Goal: Task Accomplishment & Management: Use online tool/utility

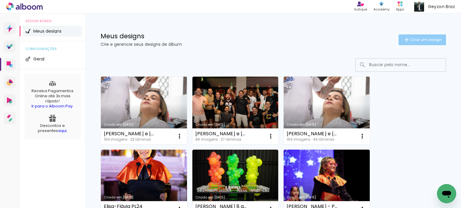
click at [416, 40] on span "Criar um design" at bounding box center [425, 40] width 31 height 4
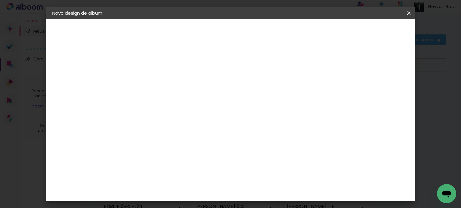
click at [150, 80] on input at bounding box center [150, 80] width 0 height 9
type input "[PERSON_NAME] e [PERSON_NAME] - casamento"
type paper-input "[PERSON_NAME] e [PERSON_NAME] - casamento"
click at [0, 0] on slot "Avançar" at bounding box center [0, 0] width 0 height 0
click at [262, 91] on paper-item "Tamanho Livre" at bounding box center [234, 91] width 58 height 13
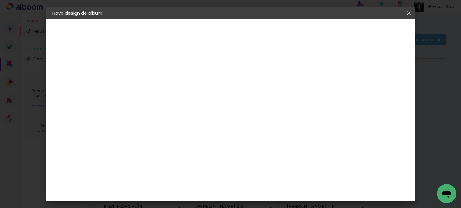
click at [0, 0] on slot "Avançar" at bounding box center [0, 0] width 0 height 0
click at [371, 30] on span "Iniciar design" at bounding box center [357, 32] width 27 height 4
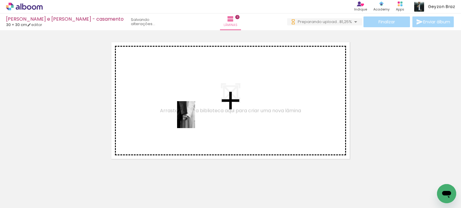
drag, startPoint x: 197, startPoint y: 192, endPoint x: 195, endPoint y: 120, distance: 72.0
click at [195, 119] on quentale-workspace at bounding box center [230, 104] width 461 height 208
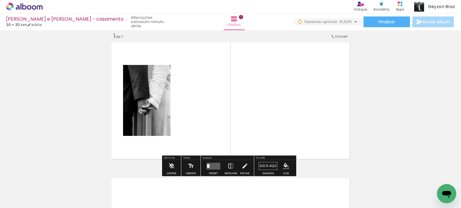
click at [136, 190] on div at bounding box center [127, 188] width 18 height 27
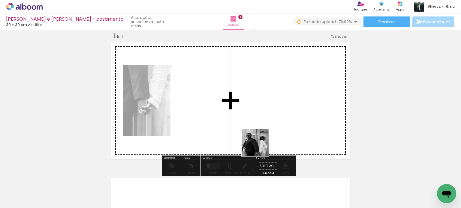
drag, startPoint x: 234, startPoint y: 188, endPoint x: 283, endPoint y: 115, distance: 88.2
click at [283, 115] on quentale-workspace at bounding box center [230, 104] width 461 height 208
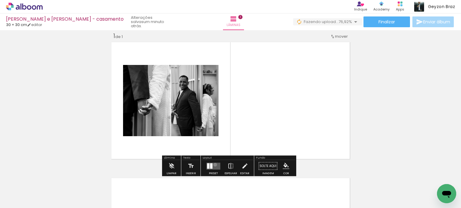
click at [214, 165] on quentale-layouter at bounding box center [213, 166] width 14 height 7
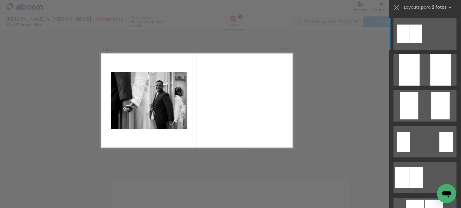
click at [354, 99] on div "Confirmar Cancelar" at bounding box center [230, 166] width 461 height 287
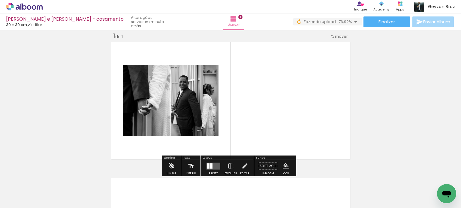
click at [211, 164] on quentale-layouter at bounding box center [213, 166] width 14 height 7
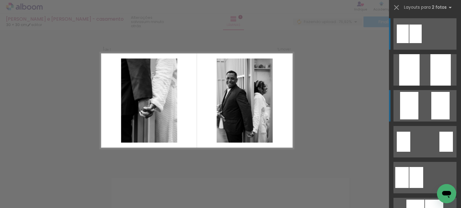
click at [421, 50] on quentale-layouter at bounding box center [424, 33] width 63 height 31
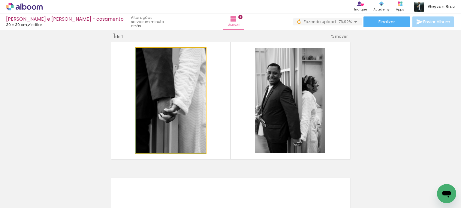
click at [173, 90] on quentale-photo at bounding box center [171, 101] width 70 height 106
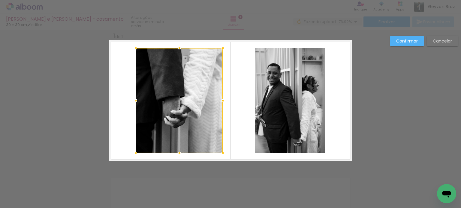
drag, startPoint x: 204, startPoint y: 100, endPoint x: 220, endPoint y: 100, distance: 16.2
click at [220, 100] on div at bounding box center [223, 101] width 12 height 12
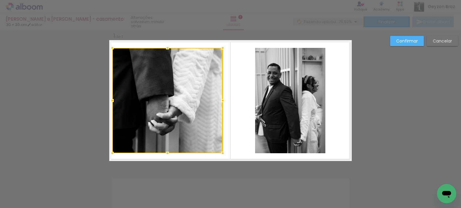
drag, startPoint x: 130, startPoint y: 101, endPoint x: 110, endPoint y: 104, distance: 20.4
click at [110, 104] on div at bounding box center [112, 101] width 12 height 12
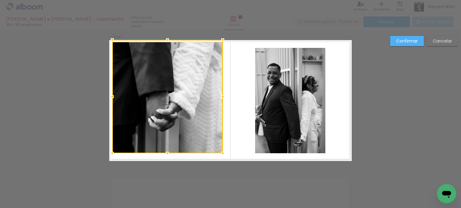
drag, startPoint x: 164, startPoint y: 48, endPoint x: 164, endPoint y: 39, distance: 8.7
click at [164, 39] on div at bounding box center [167, 40] width 12 height 12
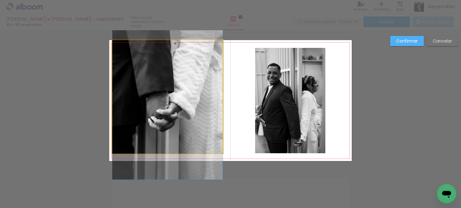
click at [164, 145] on quentale-photo at bounding box center [167, 97] width 110 height 114
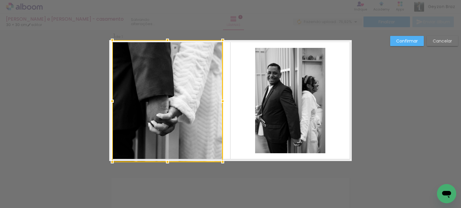
click at [166, 157] on div at bounding box center [167, 162] width 12 height 12
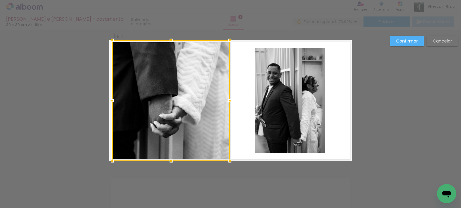
drag, startPoint x: 221, startPoint y: 101, endPoint x: 214, endPoint y: 104, distance: 7.4
click at [228, 101] on div at bounding box center [230, 101] width 12 height 12
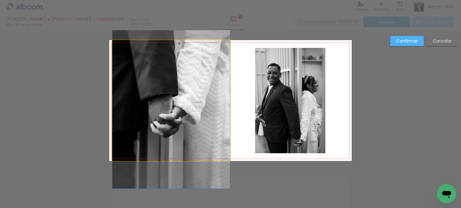
click at [126, 97] on quentale-photo at bounding box center [171, 100] width 118 height 121
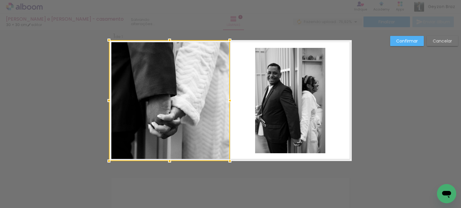
drag, startPoint x: 110, startPoint y: 100, endPoint x: 104, endPoint y: 101, distance: 6.1
click at [104, 101] on div at bounding box center [109, 101] width 12 height 12
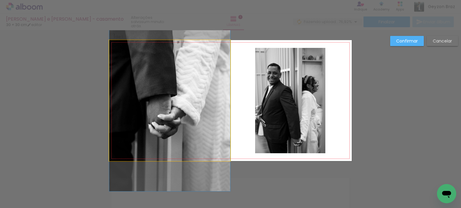
click at [180, 91] on quentale-photo at bounding box center [169, 100] width 121 height 121
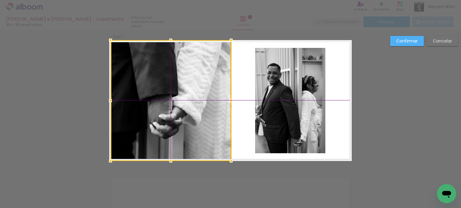
drag, startPoint x: 176, startPoint y: 91, endPoint x: 179, endPoint y: 96, distance: 6.2
click at [179, 96] on div at bounding box center [170, 100] width 121 height 121
click at [174, 91] on div at bounding box center [170, 100] width 121 height 121
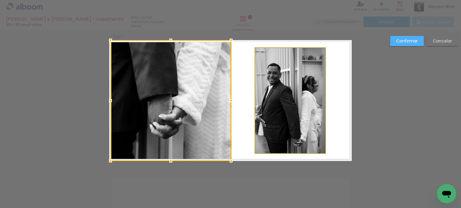
click at [284, 90] on quentale-photo at bounding box center [290, 101] width 70 height 106
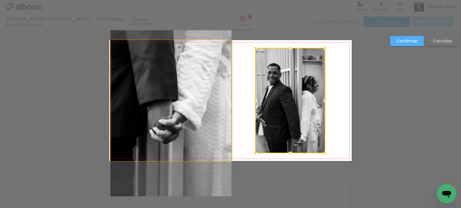
drag, startPoint x: 175, startPoint y: 94, endPoint x: 175, endPoint y: 99, distance: 5.1
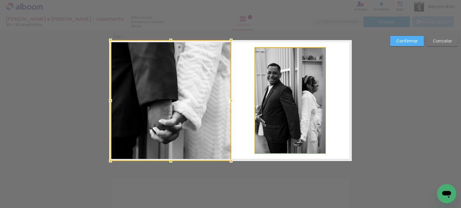
click at [298, 81] on quentale-photo at bounding box center [290, 101] width 70 height 106
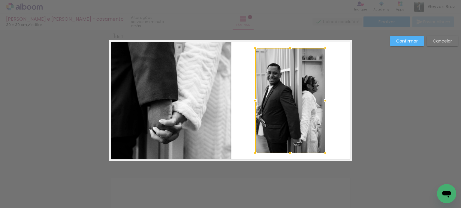
click at [298, 81] on div at bounding box center [290, 101] width 70 height 106
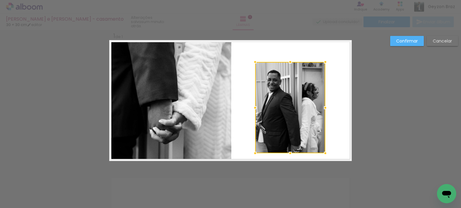
drag, startPoint x: 289, startPoint y: 48, endPoint x: 290, endPoint y: 57, distance: 8.5
click at [290, 57] on div at bounding box center [290, 62] width 12 height 12
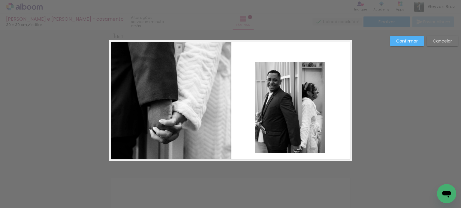
click at [340, 89] on quentale-layouter at bounding box center [230, 100] width 242 height 121
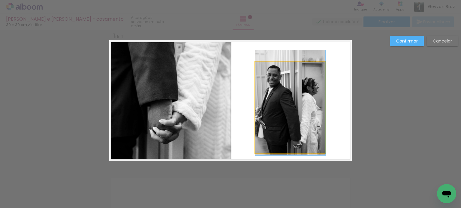
drag, startPoint x: 295, startPoint y: 91, endPoint x: 297, endPoint y: 86, distance: 5.0
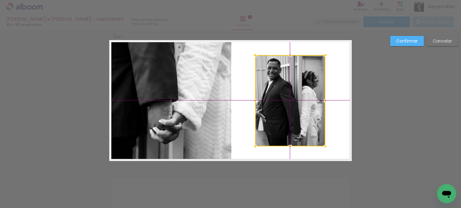
drag, startPoint x: 293, startPoint y: 93, endPoint x: 295, endPoint y: 89, distance: 4.8
click at [295, 89] on div at bounding box center [290, 100] width 70 height 91
click at [342, 73] on quentale-layouter at bounding box center [230, 100] width 242 height 121
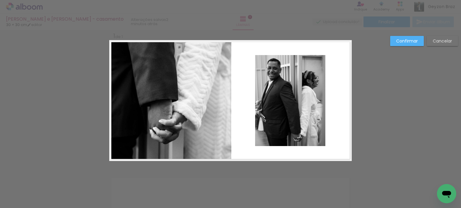
click at [208, 97] on quentale-photo at bounding box center [170, 100] width 121 height 121
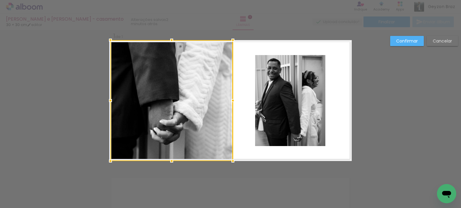
click at [227, 100] on div at bounding box center [233, 101] width 12 height 12
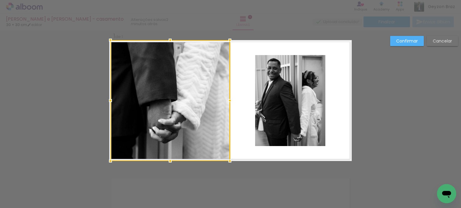
click at [229, 100] on div at bounding box center [230, 101] width 12 height 12
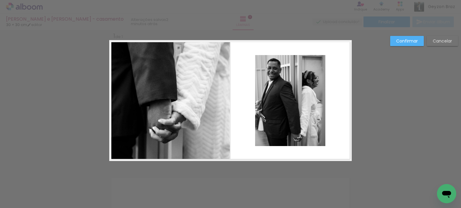
click at [237, 97] on quentale-layouter at bounding box center [230, 100] width 242 height 121
click at [218, 98] on quentale-photo at bounding box center [169, 100] width 119 height 121
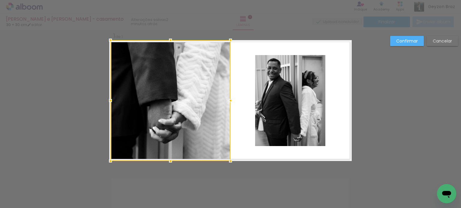
click at [228, 101] on div at bounding box center [230, 101] width 12 height 12
click at [237, 94] on quentale-layouter at bounding box center [230, 100] width 242 height 121
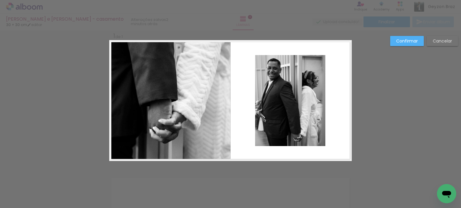
click at [0, 0] on slot "Confirmar" at bounding box center [0, 0] width 0 height 0
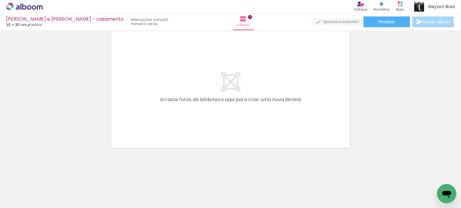
scroll to position [155, 0]
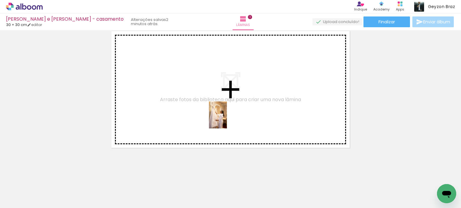
drag, startPoint x: 266, startPoint y: 191, endPoint x: 224, endPoint y: 117, distance: 85.3
click at [224, 117] on quentale-workspace at bounding box center [230, 104] width 461 height 208
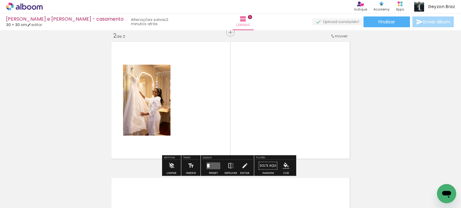
scroll to position [144, 0]
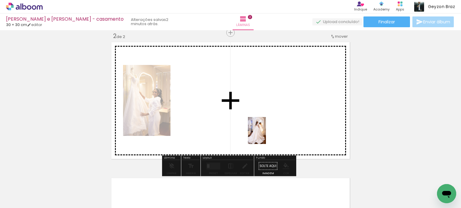
drag, startPoint x: 299, startPoint y: 192, endPoint x: 260, endPoint y: 126, distance: 76.9
click at [260, 126] on quentale-workspace at bounding box center [230, 104] width 461 height 208
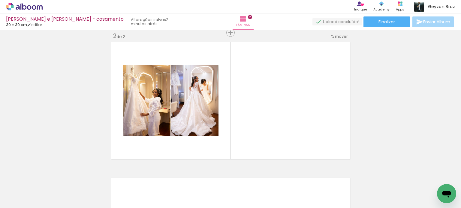
scroll to position [0, 0]
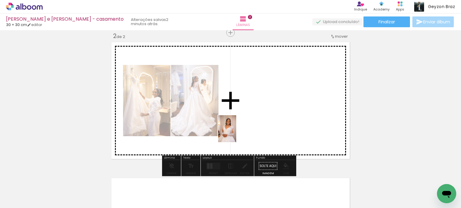
drag, startPoint x: 332, startPoint y: 192, endPoint x: 235, endPoint y: 132, distance: 113.8
click at [235, 132] on quentale-workspace at bounding box center [230, 104] width 461 height 208
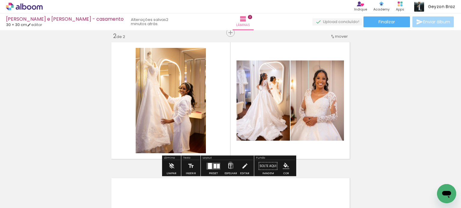
click at [229, 164] on iron-icon at bounding box center [230, 166] width 7 height 12
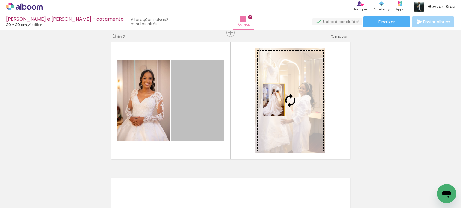
drag, startPoint x: 190, startPoint y: 100, endPoint x: 274, endPoint y: 100, distance: 84.3
click at [0, 0] on slot at bounding box center [0, 0] width 0 height 0
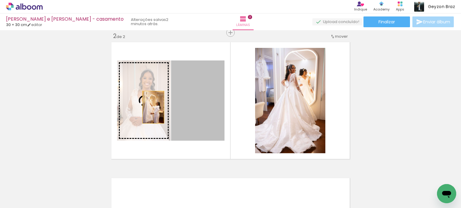
drag, startPoint x: 202, startPoint y: 103, endPoint x: 151, endPoint y: 107, distance: 50.5
click at [0, 0] on slot at bounding box center [0, 0] width 0 height 0
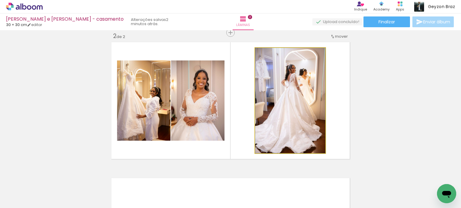
click at [301, 98] on quentale-photo at bounding box center [290, 101] width 70 height 106
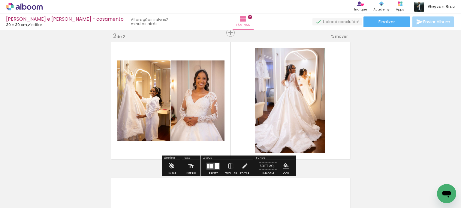
click at [215, 165] on div at bounding box center [217, 166] width 4 height 6
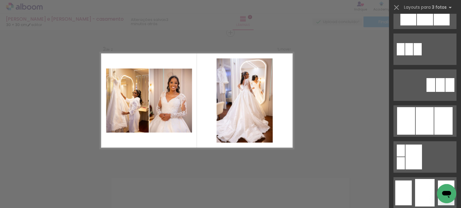
scroll to position [330, 0]
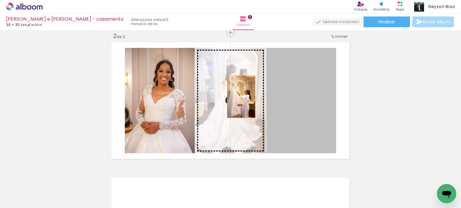
drag, startPoint x: 303, startPoint y: 97, endPoint x: 237, endPoint y: 97, distance: 66.3
click at [0, 0] on slot at bounding box center [0, 0] width 0 height 0
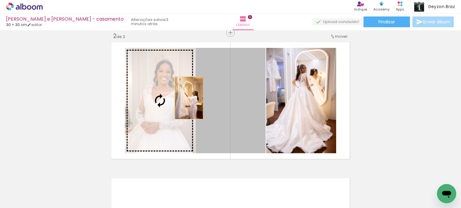
drag, startPoint x: 227, startPoint y: 98, endPoint x: 154, endPoint y: 96, distance: 73.2
click at [0, 0] on slot at bounding box center [0, 0] width 0 height 0
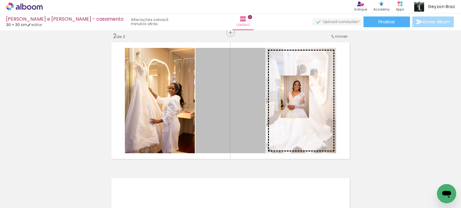
drag, startPoint x: 233, startPoint y: 98, endPoint x: 293, endPoint y: 97, distance: 60.0
click at [0, 0] on slot at bounding box center [0, 0] width 0 height 0
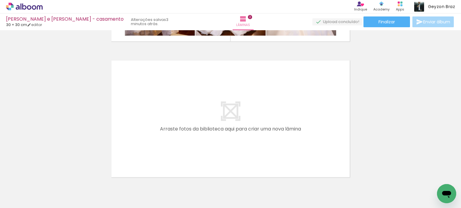
scroll to position [264, 0]
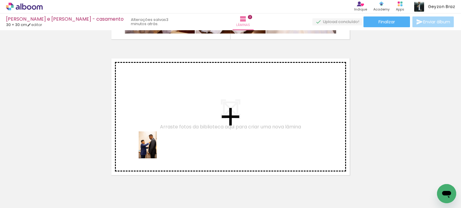
drag, startPoint x: 66, startPoint y: 187, endPoint x: 158, endPoint y: 149, distance: 99.4
click at [158, 149] on quentale-workspace at bounding box center [230, 104] width 461 height 208
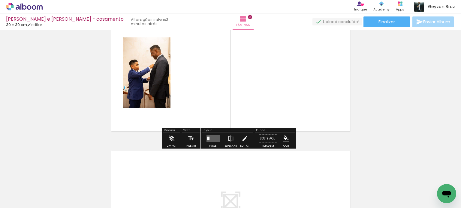
scroll to position [310, 0]
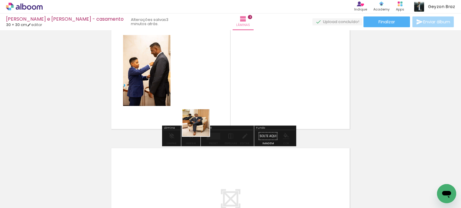
drag, startPoint x: 94, startPoint y: 189, endPoint x: 208, endPoint y: 128, distance: 128.5
click at [220, 113] on quentale-workspace at bounding box center [230, 104] width 461 height 208
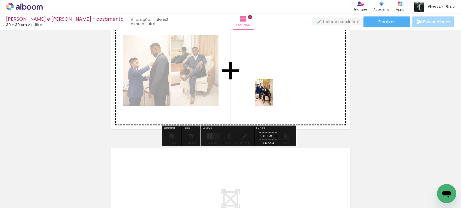
drag, startPoint x: 128, startPoint y: 190, endPoint x: 280, endPoint y: 93, distance: 180.4
click at [280, 93] on quentale-workspace at bounding box center [230, 104] width 461 height 208
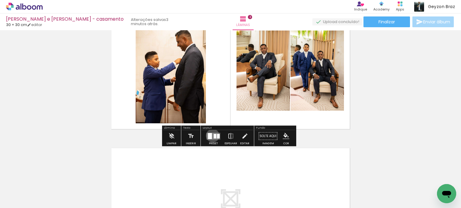
click at [211, 136] on quentale-layouter at bounding box center [213, 136] width 14 height 7
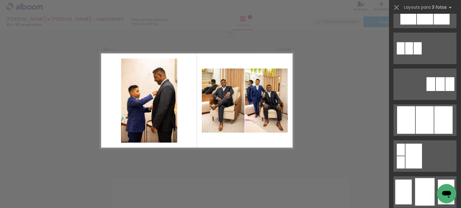
scroll to position [330, 0]
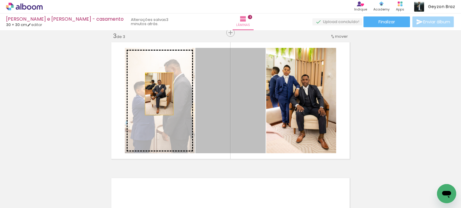
drag, startPoint x: 224, startPoint y: 94, endPoint x: 157, endPoint y: 94, distance: 67.5
click at [0, 0] on slot at bounding box center [0, 0] width 0 height 0
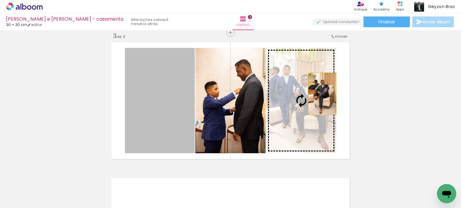
drag, startPoint x: 160, startPoint y: 96, endPoint x: 321, endPoint y: 94, distance: 161.0
click at [0, 0] on slot at bounding box center [0, 0] width 0 height 0
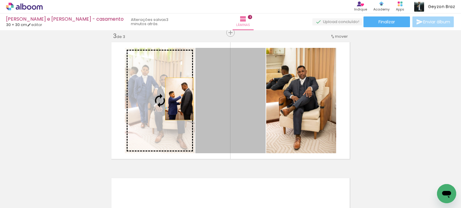
drag, startPoint x: 239, startPoint y: 99, endPoint x: 168, endPoint y: 99, distance: 71.1
click at [0, 0] on slot at bounding box center [0, 0] width 0 height 0
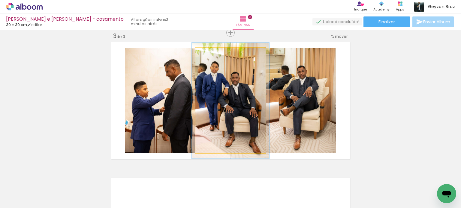
click at [212, 53] on div at bounding box center [212, 54] width 10 height 10
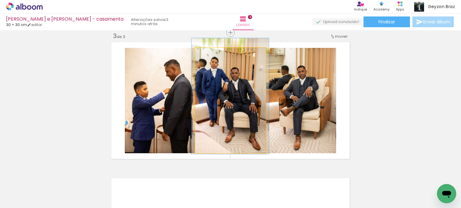
drag, startPoint x: 236, startPoint y: 80, endPoint x: 236, endPoint y: 76, distance: 4.5
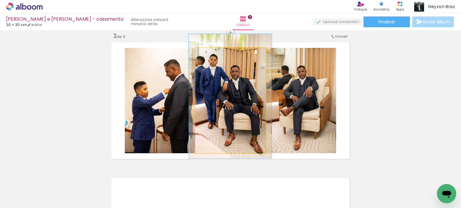
type paper-slider "118"
click at [213, 52] on div at bounding box center [214, 54] width 10 height 10
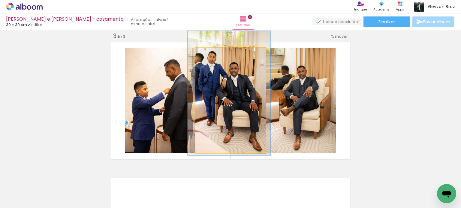
drag, startPoint x: 243, startPoint y: 88, endPoint x: 242, endPoint y: 85, distance: 3.2
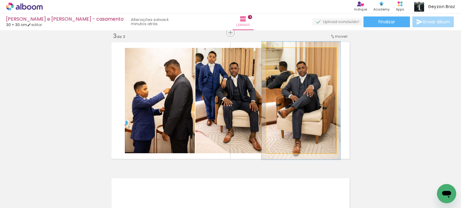
type paper-slider "112"
click at [282, 54] on div at bounding box center [282, 54] width 5 height 5
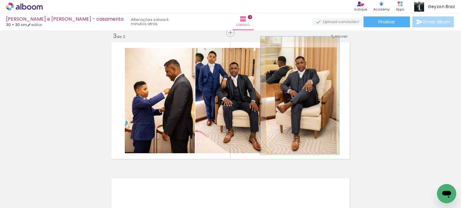
drag, startPoint x: 321, startPoint y: 100, endPoint x: 321, endPoint y: 97, distance: 3.9
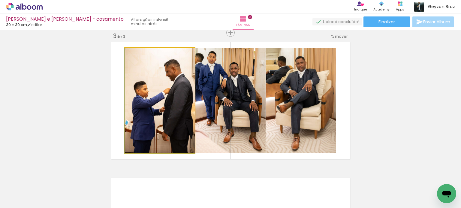
click at [137, 53] on div at bounding box center [138, 54] width 5 height 5
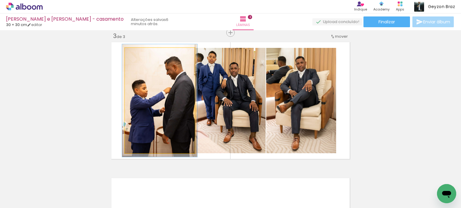
type paper-slider "107"
click at [139, 52] on div at bounding box center [140, 54] width 5 height 5
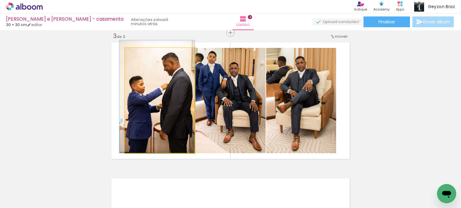
drag, startPoint x: 172, startPoint y: 91, endPoint x: 169, endPoint y: 84, distance: 7.9
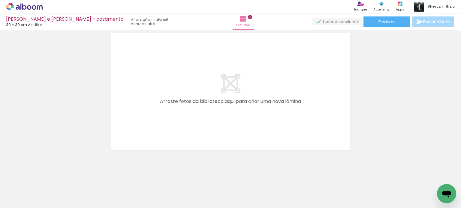
scroll to position [427, 0]
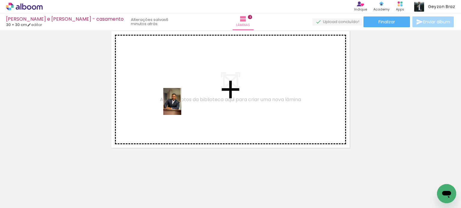
drag, startPoint x: 164, startPoint y: 183, endPoint x: 210, endPoint y: 113, distance: 83.3
click at [180, 103] on quentale-workspace at bounding box center [230, 104] width 461 height 208
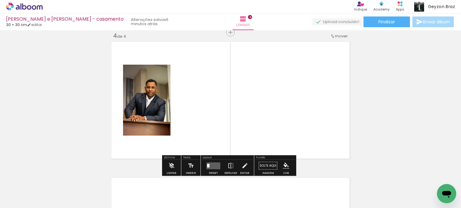
scroll to position [416, 0]
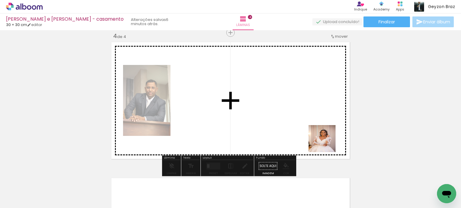
drag, startPoint x: 367, startPoint y: 189, endPoint x: 291, endPoint y: 111, distance: 109.0
click at [291, 111] on quentale-workspace at bounding box center [230, 104] width 461 height 208
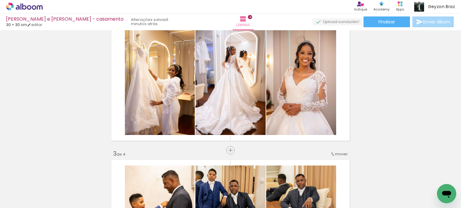
scroll to position [146, 0]
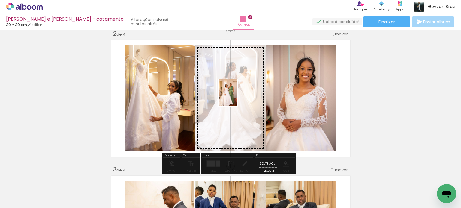
drag, startPoint x: 397, startPoint y: 188, endPoint x: 237, endPoint y: 97, distance: 183.9
click at [237, 97] on quentale-workspace at bounding box center [230, 104] width 461 height 208
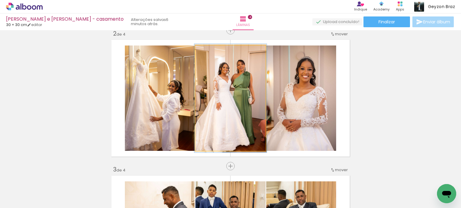
type paper-slider "103"
click at [209, 53] on div at bounding box center [220, 52] width 23 height 10
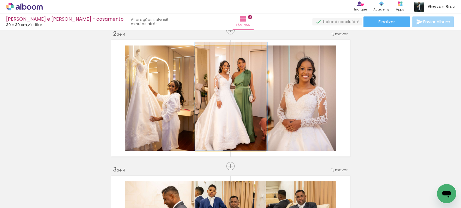
drag, startPoint x: 253, startPoint y: 79, endPoint x: 254, endPoint y: 73, distance: 5.7
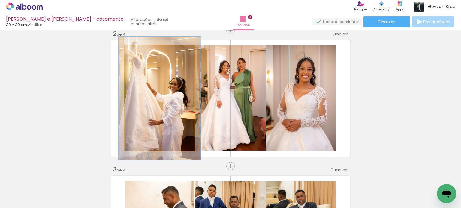
drag, startPoint x: 139, startPoint y: 51, endPoint x: 143, endPoint y: 51, distance: 3.6
type paper-slider "119"
click at [143, 51] on div at bounding box center [143, 52] width 10 height 10
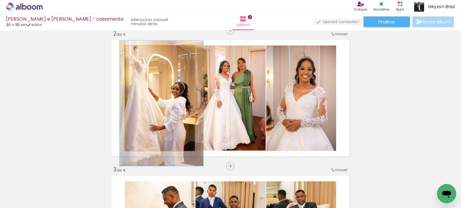
drag, startPoint x: 175, startPoint y: 86, endPoint x: 177, endPoint y: 92, distance: 6.0
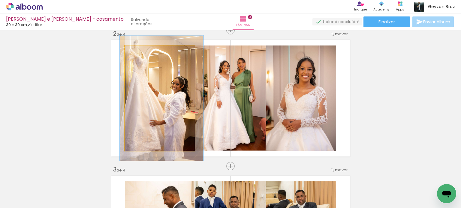
drag, startPoint x: 179, startPoint y: 98, endPoint x: 179, endPoint y: 94, distance: 4.8
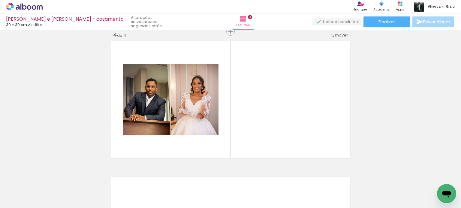
scroll to position [420, 0]
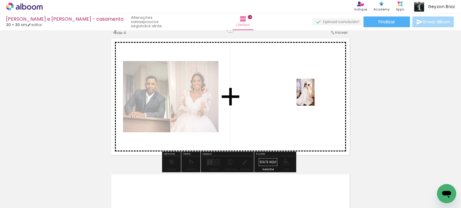
drag, startPoint x: 297, startPoint y: 187, endPoint x: 314, endPoint y: 97, distance: 92.1
click at [314, 97] on quentale-workspace at bounding box center [230, 104] width 461 height 208
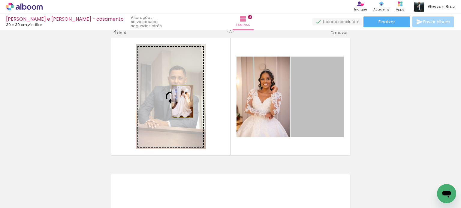
drag, startPoint x: 322, startPoint y: 102, endPoint x: 180, endPoint y: 102, distance: 142.4
click at [0, 0] on slot at bounding box center [0, 0] width 0 height 0
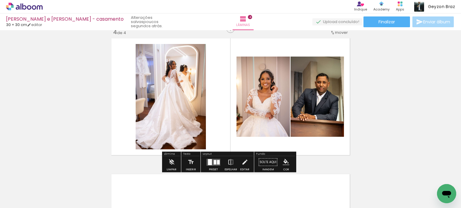
click at [161, 92] on quentale-photo at bounding box center [171, 97] width 70 height 106
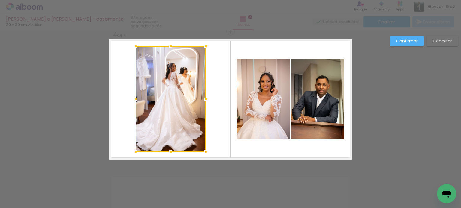
scroll to position [416, 0]
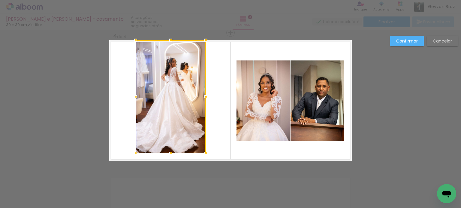
drag, startPoint x: 170, startPoint y: 48, endPoint x: 169, endPoint y: 39, distance: 8.7
click at [169, 39] on div at bounding box center [171, 40] width 12 height 12
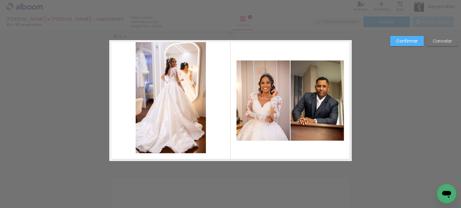
click at [172, 139] on quentale-photo at bounding box center [171, 96] width 70 height 113
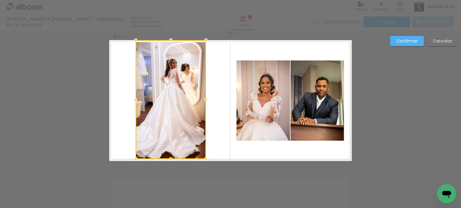
drag, startPoint x: 169, startPoint y: 156, endPoint x: 170, endPoint y: 160, distance: 4.1
click at [170, 160] on div at bounding box center [171, 159] width 12 height 12
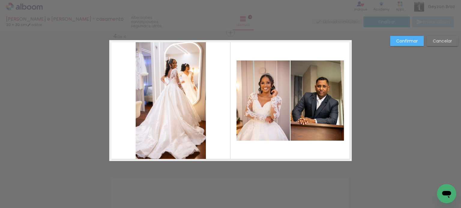
click at [168, 145] on quentale-photo at bounding box center [171, 99] width 70 height 119
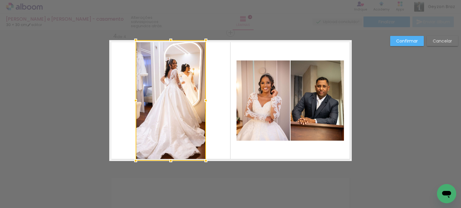
click at [169, 160] on div at bounding box center [171, 161] width 12 height 12
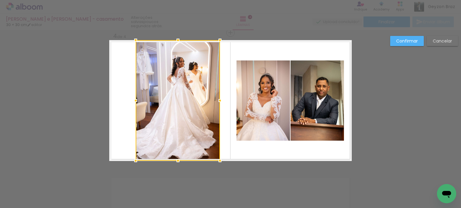
drag, startPoint x: 204, startPoint y: 100, endPoint x: 218, endPoint y: 100, distance: 14.1
click at [218, 100] on div at bounding box center [220, 101] width 12 height 12
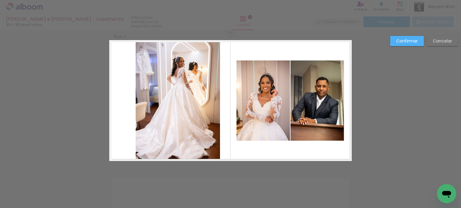
click at [140, 105] on quentale-photo at bounding box center [178, 100] width 84 height 121
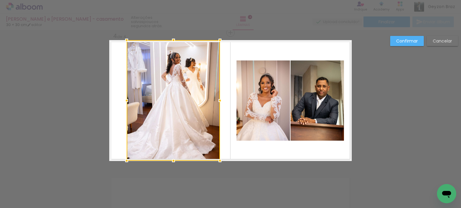
drag, startPoint x: 135, startPoint y: 100, endPoint x: 126, endPoint y: 100, distance: 9.0
click at [126, 100] on div at bounding box center [127, 101] width 12 height 12
click at [178, 99] on div at bounding box center [173, 100] width 93 height 121
click at [282, 82] on quentale-photo at bounding box center [262, 101] width 53 height 80
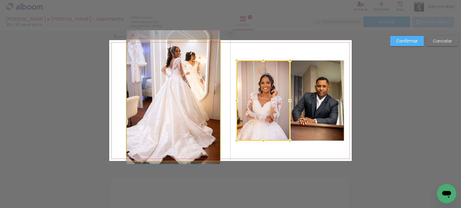
drag, startPoint x: 183, startPoint y: 91, endPoint x: 187, endPoint y: 85, distance: 6.4
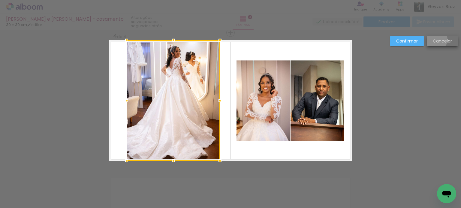
click at [0, 0] on slot "Cancelar" at bounding box center [0, 0] width 0 height 0
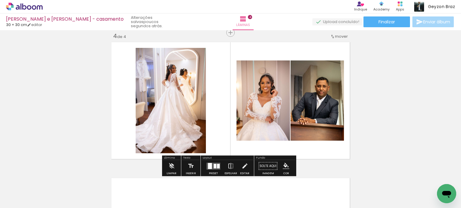
click at [217, 164] on div at bounding box center [218, 166] width 3 height 4
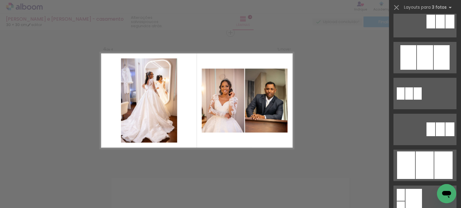
scroll to position [330, 0]
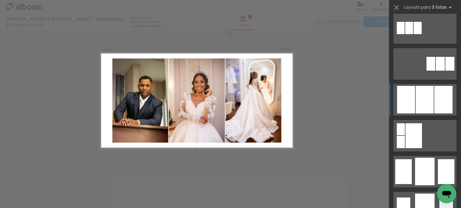
click at [438, 160] on div at bounding box center [446, 172] width 16 height 25
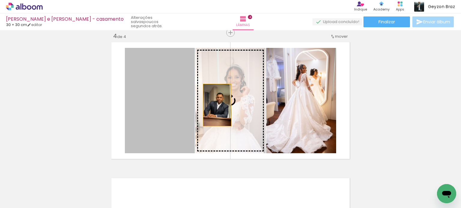
drag, startPoint x: 159, startPoint y: 105, endPoint x: 215, endPoint y: 105, distance: 56.4
click at [0, 0] on slot at bounding box center [0, 0] width 0 height 0
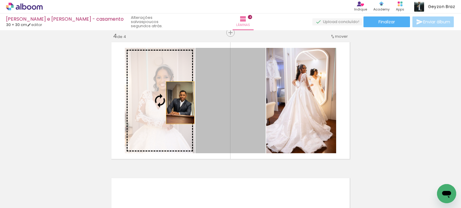
drag, startPoint x: 233, startPoint y: 104, endPoint x: 172, endPoint y: 103, distance: 60.6
click at [0, 0] on slot at bounding box center [0, 0] width 0 height 0
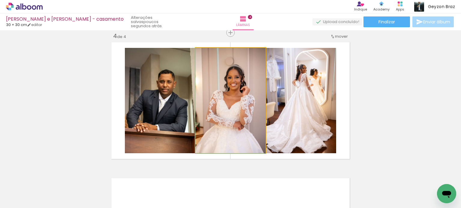
click at [239, 100] on quentale-photo at bounding box center [230, 101] width 70 height 106
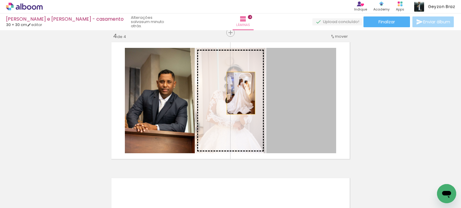
drag, startPoint x: 310, startPoint y: 91, endPoint x: 236, endPoint y: 93, distance: 74.1
click at [0, 0] on slot at bounding box center [0, 0] width 0 height 0
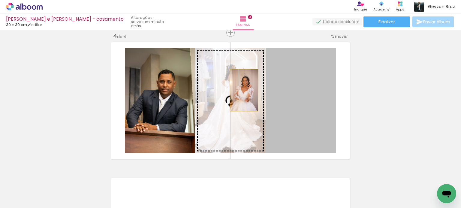
drag, startPoint x: 311, startPoint y: 88, endPoint x: 241, endPoint y: 90, distance: 69.3
click at [0, 0] on slot at bounding box center [0, 0] width 0 height 0
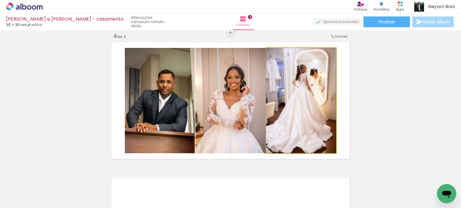
click at [291, 93] on quentale-photo at bounding box center [301, 101] width 70 height 106
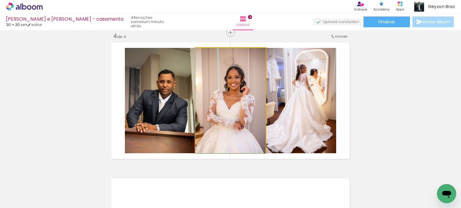
click at [243, 93] on quentale-photo at bounding box center [230, 101] width 70 height 106
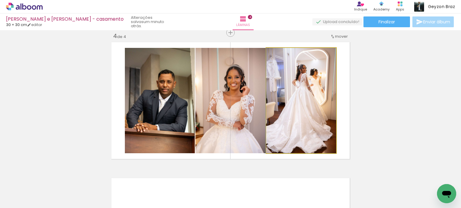
click at [305, 93] on quentale-photo at bounding box center [301, 101] width 70 height 106
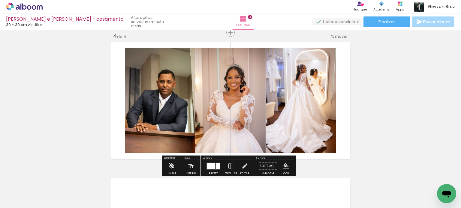
click at [218, 93] on quentale-photo at bounding box center [230, 101] width 70 height 106
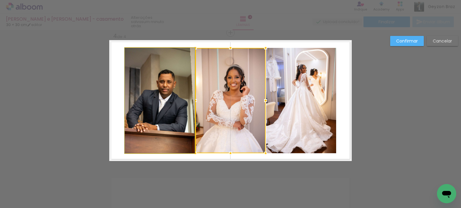
click at [170, 91] on quentale-photo at bounding box center [160, 101] width 70 height 106
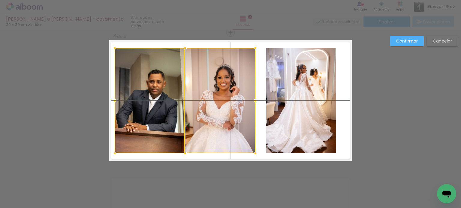
drag, startPoint x: 174, startPoint y: 89, endPoint x: 163, endPoint y: 89, distance: 10.5
click at [163, 89] on div at bounding box center [185, 101] width 141 height 106
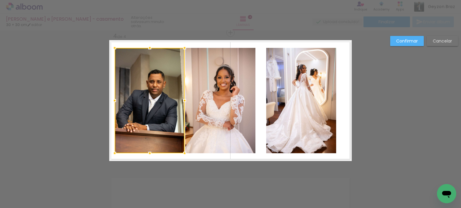
click at [302, 75] on quentale-photo at bounding box center [301, 101] width 70 height 106
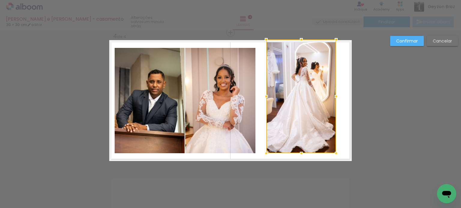
drag, startPoint x: 299, startPoint y: 49, endPoint x: 302, endPoint y: 41, distance: 8.3
click at [301, 41] on div at bounding box center [301, 40] width 12 height 12
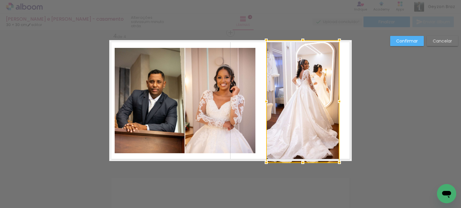
drag, startPoint x: 334, startPoint y: 153, endPoint x: 338, endPoint y: 156, distance: 4.8
click at [338, 156] on album-spread "4 de 4" at bounding box center [230, 100] width 242 height 121
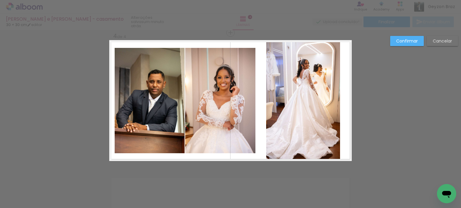
click at [335, 98] on quentale-photo at bounding box center [303, 100] width 74 height 121
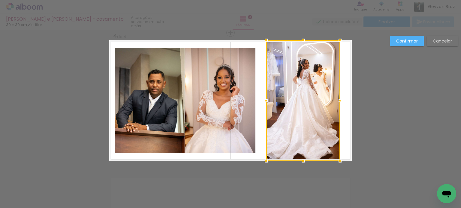
click at [312, 96] on div at bounding box center [303, 100] width 74 height 121
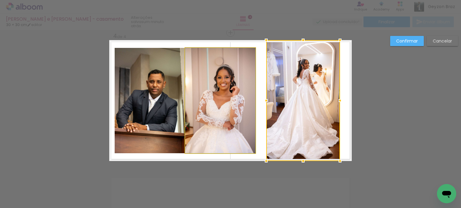
click at [243, 94] on quentale-photo at bounding box center [220, 101] width 70 height 106
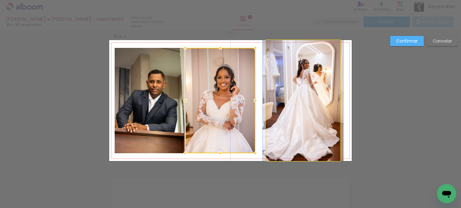
click at [292, 89] on quentale-photo at bounding box center [303, 100] width 74 height 121
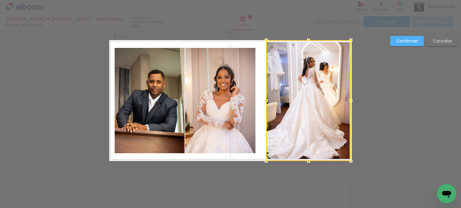
drag, startPoint x: 338, startPoint y: 101, endPoint x: 349, endPoint y: 102, distance: 10.8
click at [349, 102] on div at bounding box center [351, 101] width 12 height 12
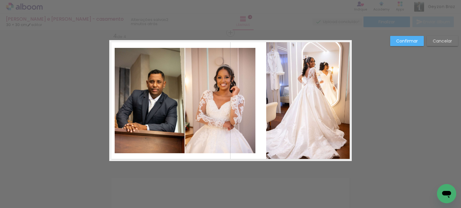
click at [258, 59] on quentale-layouter at bounding box center [230, 100] width 242 height 121
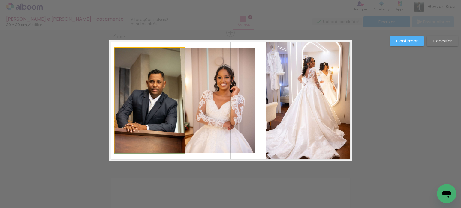
click at [141, 81] on quentale-photo at bounding box center [150, 101] width 70 height 106
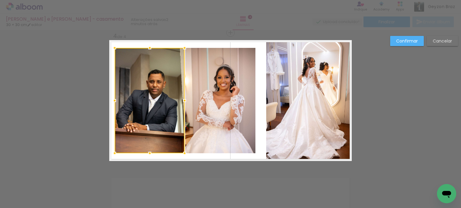
click at [209, 82] on quentale-photo at bounding box center [220, 101] width 70 height 106
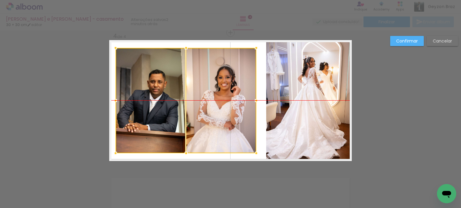
click at [192, 83] on div at bounding box center [185, 101] width 141 height 106
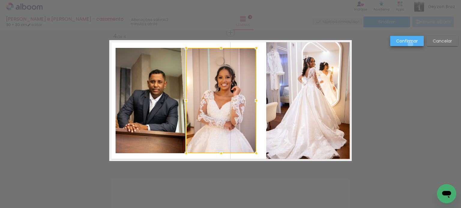
click at [410, 44] on paper-button "Confirmar" at bounding box center [407, 41] width 34 height 10
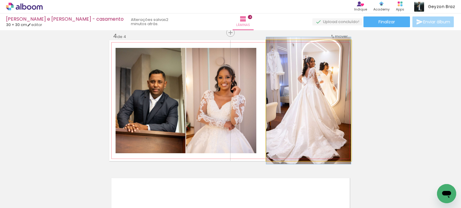
click at [293, 85] on quentale-photo at bounding box center [308, 100] width 85 height 121
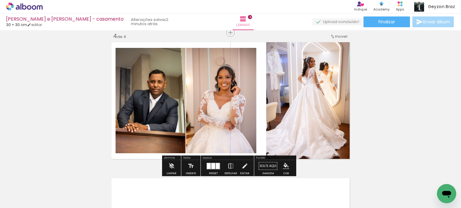
click at [293, 85] on quentale-photo at bounding box center [308, 100] width 85 height 121
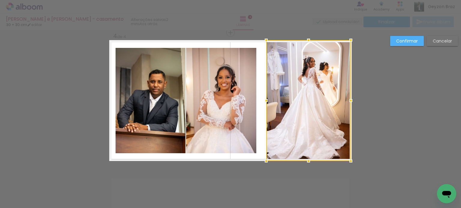
click at [295, 69] on div at bounding box center [308, 100] width 85 height 121
click at [283, 89] on div at bounding box center [308, 100] width 85 height 121
click at [239, 87] on quentale-photo at bounding box center [221, 101] width 70 height 106
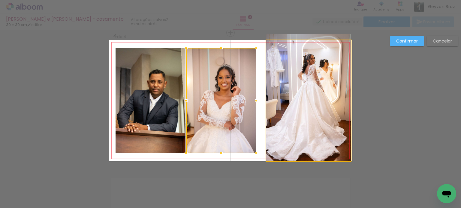
drag, startPoint x: 304, startPoint y: 87, endPoint x: 303, endPoint y: 79, distance: 8.4
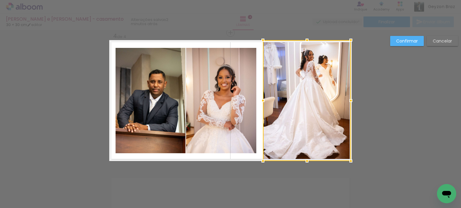
drag, startPoint x: 263, startPoint y: 99, endPoint x: 261, endPoint y: 96, distance: 3.6
click at [260, 97] on div at bounding box center [263, 101] width 12 height 12
click at [0, 0] on slot "Confirmar" at bounding box center [0, 0] width 0 height 0
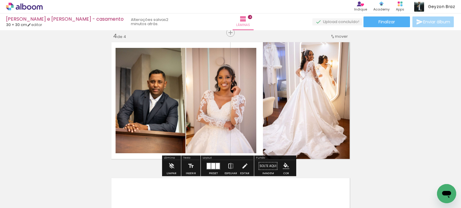
click at [153, 89] on quentale-photo at bounding box center [150, 101] width 70 height 106
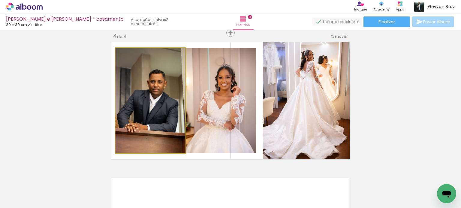
click at [153, 89] on quentale-photo at bounding box center [150, 101] width 70 height 106
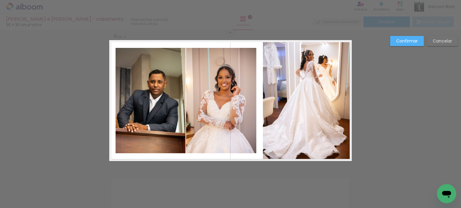
click at [176, 66] on quentale-photo at bounding box center [150, 101] width 70 height 106
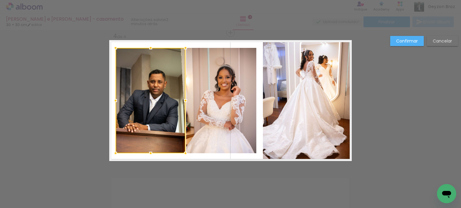
click at [215, 72] on quentale-photo at bounding box center [221, 101] width 70 height 106
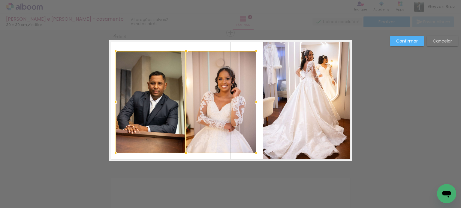
click at [183, 50] on div at bounding box center [186, 51] width 12 height 12
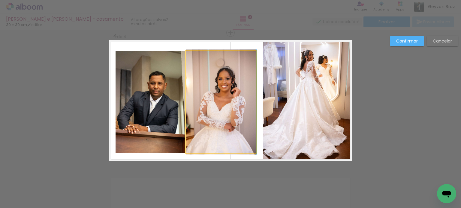
click at [188, 97] on quentale-photo at bounding box center [221, 102] width 70 height 103
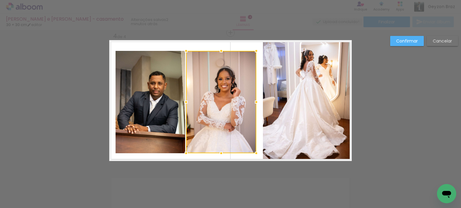
click at [161, 95] on quentale-photo at bounding box center [150, 102] width 70 height 103
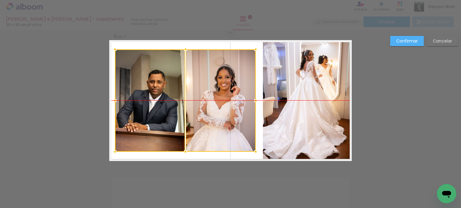
click at [202, 93] on div at bounding box center [185, 100] width 141 height 103
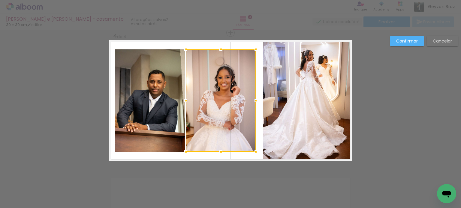
click at [164, 94] on quentale-photo at bounding box center [150, 100] width 70 height 103
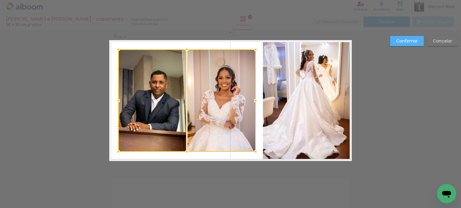
drag, startPoint x: 114, startPoint y: 99, endPoint x: 117, endPoint y: 99, distance: 3.3
click at [117, 99] on div at bounding box center [118, 101] width 12 height 12
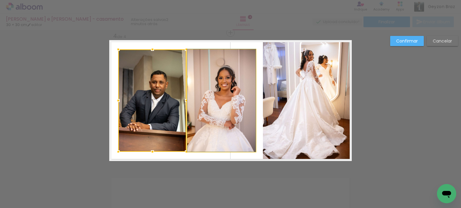
click at [243, 107] on quentale-photo at bounding box center [221, 100] width 68 height 103
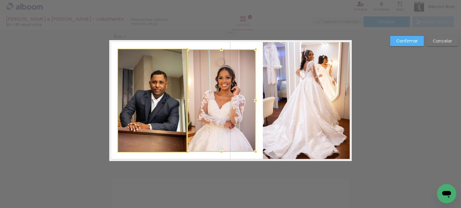
click at [145, 105] on quentale-photo at bounding box center [152, 100] width 68 height 103
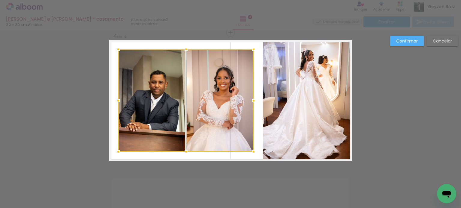
click at [250, 101] on div at bounding box center [253, 101] width 12 height 12
click at [310, 96] on quentale-photo at bounding box center [307, 100] width 88 height 121
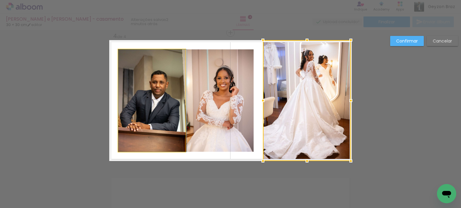
drag, startPoint x: 151, startPoint y: 100, endPoint x: 159, endPoint y: 99, distance: 8.1
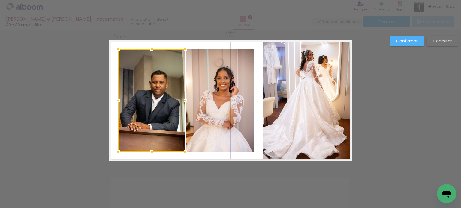
click at [0, 0] on slot "Confirmar" at bounding box center [0, 0] width 0 height 0
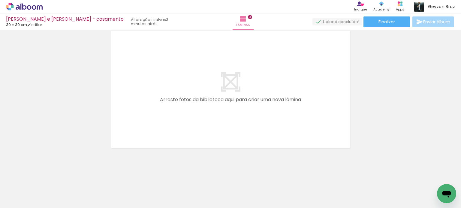
scroll to position [0, 282]
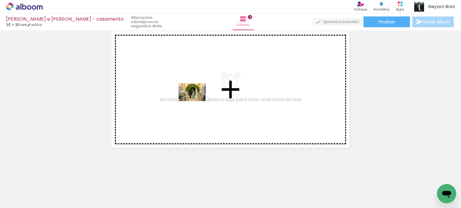
drag, startPoint x: 151, startPoint y: 183, endPoint x: 196, endPoint y: 101, distance: 93.6
click at [196, 101] on quentale-workspace at bounding box center [230, 104] width 461 height 208
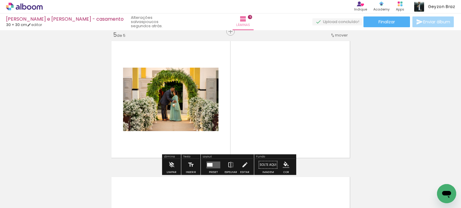
scroll to position [552, 0]
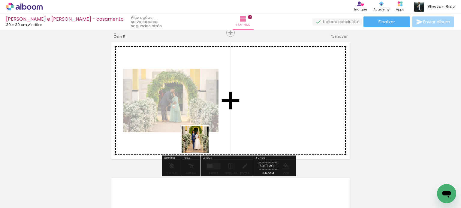
drag, startPoint x: 187, startPoint y: 193, endPoint x: 200, endPoint y: 142, distance: 52.3
click at [200, 142] on quentale-workspace at bounding box center [230, 104] width 461 height 208
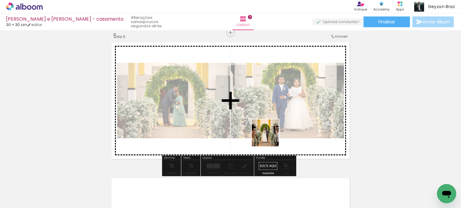
drag, startPoint x: 218, startPoint y: 191, endPoint x: 279, endPoint y: 121, distance: 92.5
click at [279, 121] on quentale-workspace at bounding box center [230, 104] width 461 height 208
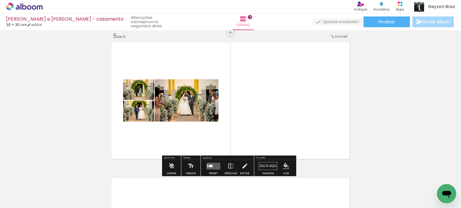
click at [209, 164] on quentale-layouter at bounding box center [213, 166] width 14 height 7
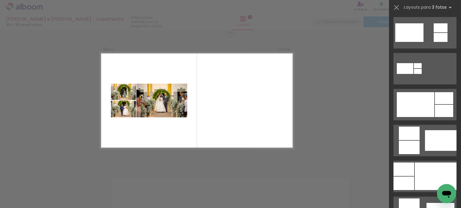
scroll to position [270, 0]
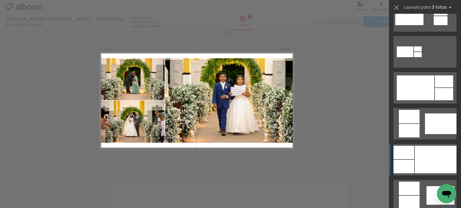
click at [441, 158] on div at bounding box center [435, 160] width 42 height 28
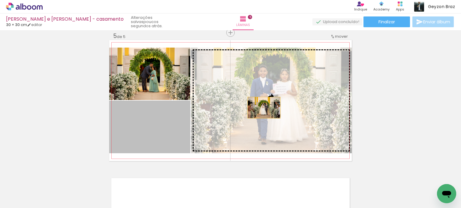
drag, startPoint x: 154, startPoint y: 130, endPoint x: 264, endPoint y: 107, distance: 112.2
click at [0, 0] on slot at bounding box center [0, 0] width 0 height 0
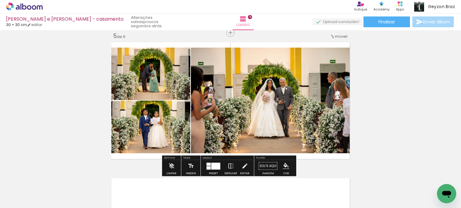
click at [211, 78] on quentale-photo at bounding box center [271, 101] width 161 height 106
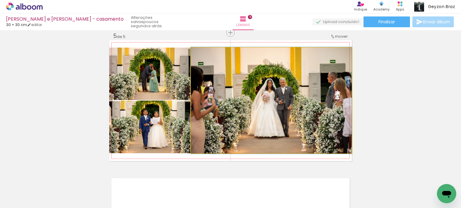
click at [211, 78] on quentale-photo at bounding box center [271, 101] width 161 height 106
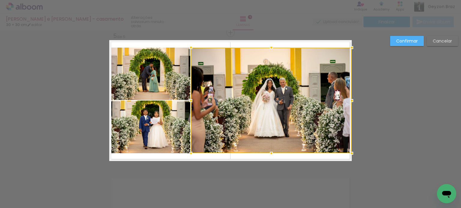
click at [171, 86] on quentale-photo at bounding box center [149, 74] width 81 height 52
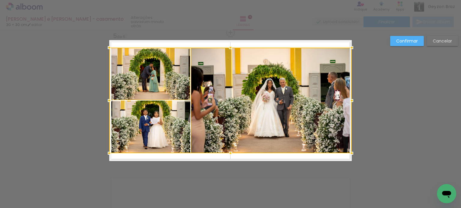
click at [174, 120] on div at bounding box center [230, 101] width 242 height 106
click at [182, 90] on div at bounding box center [230, 101] width 242 height 106
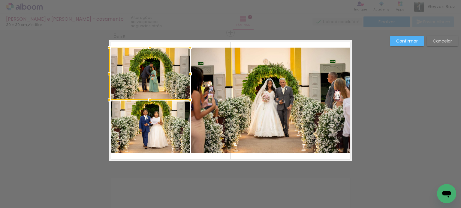
click at [225, 89] on quentale-photo at bounding box center [271, 101] width 161 height 106
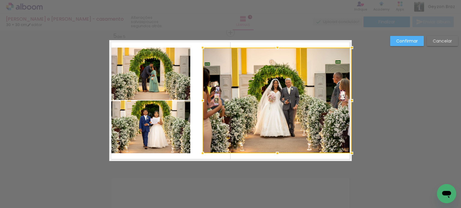
drag, startPoint x: 190, startPoint y: 100, endPoint x: 202, endPoint y: 101, distance: 12.0
click at [202, 101] on div at bounding box center [202, 101] width 12 height 12
click at [175, 88] on quentale-photo at bounding box center [149, 74] width 81 height 52
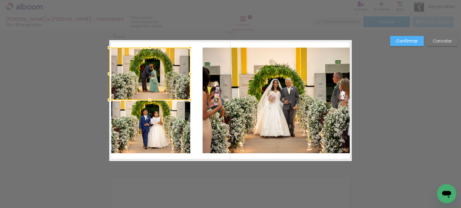
click at [174, 120] on quentale-photo at bounding box center [149, 127] width 81 height 53
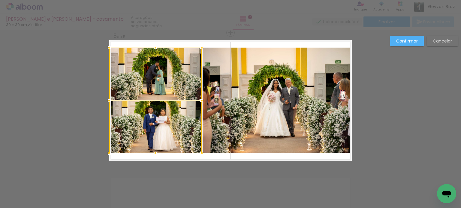
drag, startPoint x: 188, startPoint y: 100, endPoint x: 200, endPoint y: 101, distance: 11.5
click at [200, 101] on div at bounding box center [202, 101] width 12 height 12
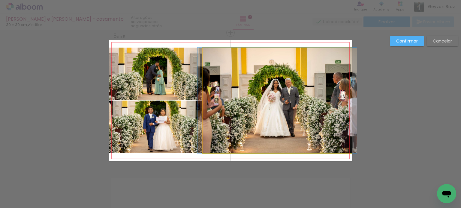
click at [250, 96] on quentale-photo at bounding box center [276, 101] width 149 height 106
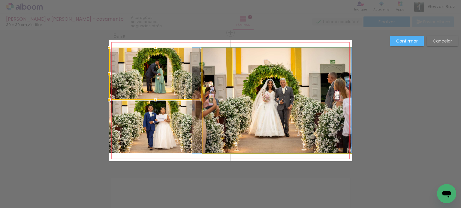
drag, startPoint x: 282, startPoint y: 83, endPoint x: 275, endPoint y: 83, distance: 6.6
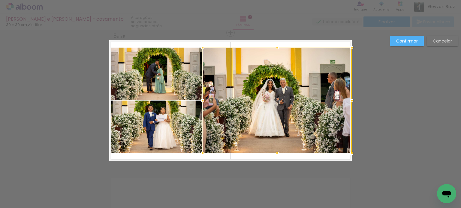
click at [417, 41] on paper-button "Confirmar" at bounding box center [407, 41] width 34 height 10
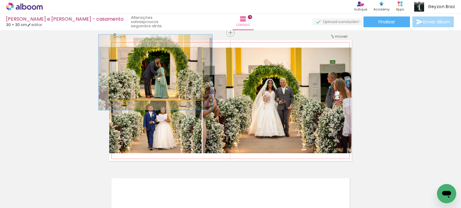
drag, startPoint x: 125, startPoint y: 55, endPoint x: 130, endPoint y: 55, distance: 4.8
type paper-slider "123"
click at [130, 55] on div at bounding box center [128, 54] width 10 height 10
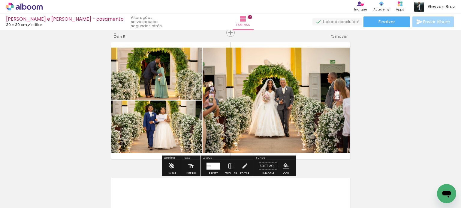
click at [252, 87] on quentale-photo at bounding box center [276, 101] width 149 height 106
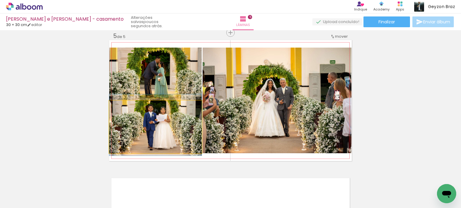
click at [171, 126] on quentale-photo at bounding box center [155, 127] width 92 height 53
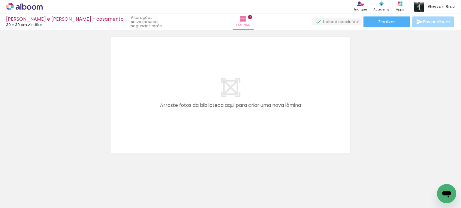
scroll to position [699, 0]
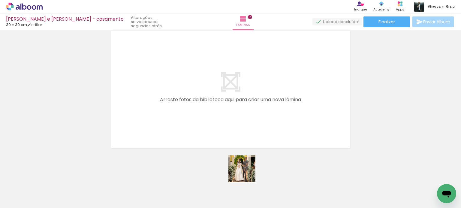
drag, startPoint x: 251, startPoint y: 188, endPoint x: 269, endPoint y: 159, distance: 33.5
click at [220, 115] on quentale-workspace at bounding box center [230, 104] width 461 height 208
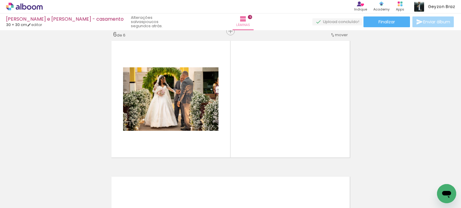
scroll to position [688, 0]
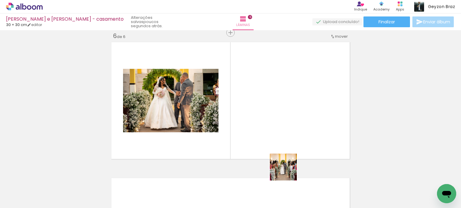
drag, startPoint x: 291, startPoint y: 190, endPoint x: 268, endPoint y: 104, distance: 89.6
click at [268, 104] on quentale-workspace at bounding box center [230, 104] width 461 height 208
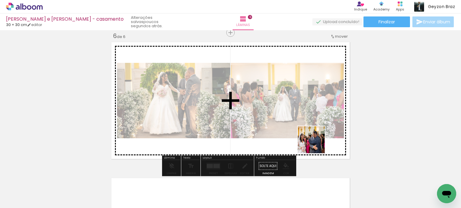
drag, startPoint x: 320, startPoint y: 191, endPoint x: 314, endPoint y: 130, distance: 62.1
click at [314, 130] on quentale-workspace at bounding box center [230, 104] width 461 height 208
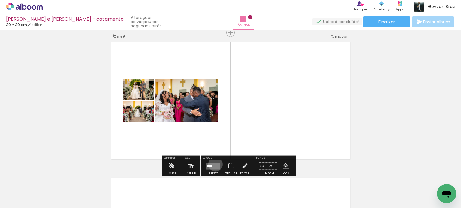
click at [214, 164] on quentale-layouter at bounding box center [213, 166] width 14 height 7
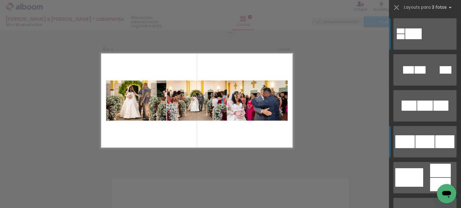
click at [441, 74] on div at bounding box center [445, 69] width 12 height 7
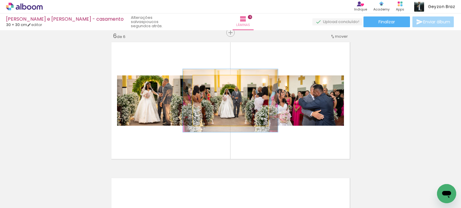
drag, startPoint x: 205, startPoint y: 80, endPoint x: 211, endPoint y: 79, distance: 5.1
type paper-slider "125"
click at [211, 79] on div at bounding box center [211, 81] width 5 height 5
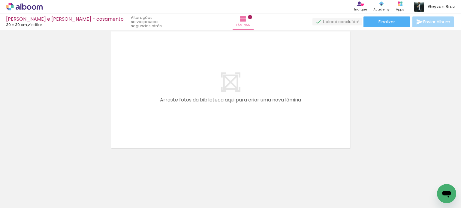
scroll to position [835, 0]
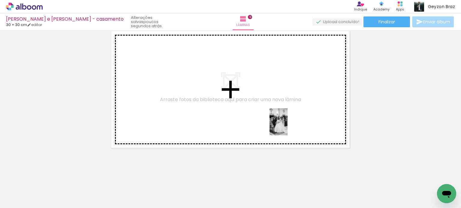
drag, startPoint x: 354, startPoint y: 190, endPoint x: 287, endPoint y: 127, distance: 92.1
click at [287, 127] on quentale-workspace at bounding box center [230, 104] width 461 height 208
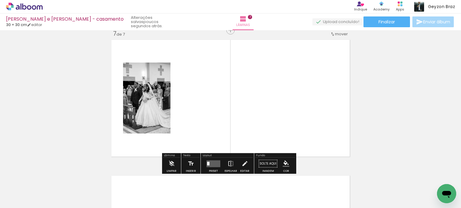
scroll to position [824, 0]
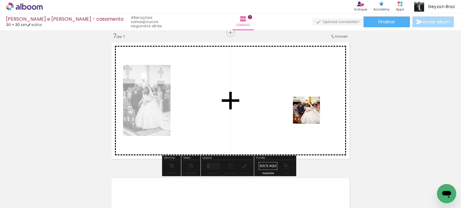
drag, startPoint x: 387, startPoint y: 188, endPoint x: 288, endPoint y: 103, distance: 129.9
click at [288, 103] on quentale-workspace at bounding box center [230, 104] width 461 height 208
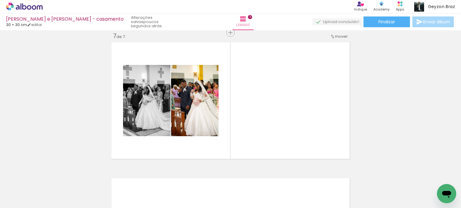
scroll to position [0, 448]
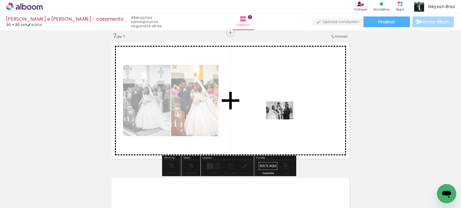
drag, startPoint x: 341, startPoint y: 177, endPoint x: 284, endPoint y: 120, distance: 81.0
click at [284, 120] on quentale-workspace at bounding box center [230, 104] width 461 height 208
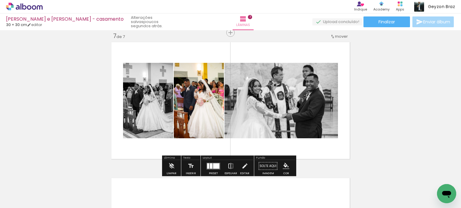
click at [196, 94] on quentale-photo at bounding box center [199, 101] width 50 height 76
click at [0, 0] on slot "P&B" at bounding box center [0, 0] width 0 height 0
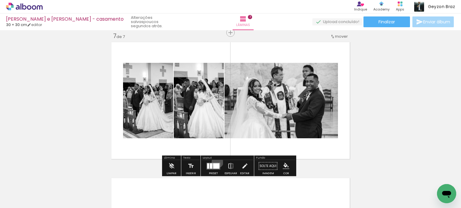
click at [216, 162] on div at bounding box center [213, 166] width 16 height 12
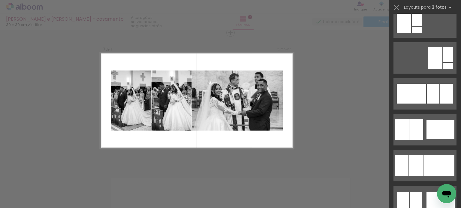
scroll to position [390, 0]
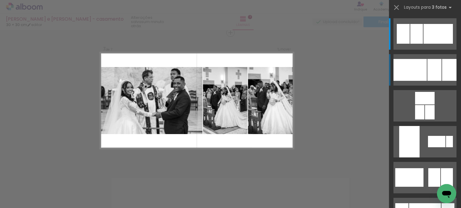
click at [450, 66] on div at bounding box center [449, 70] width 14 height 22
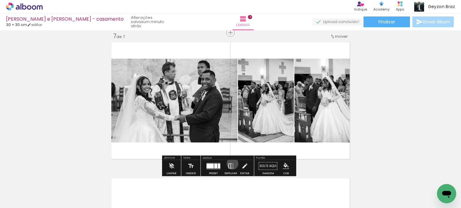
click at [231, 164] on iron-icon at bounding box center [230, 166] width 7 height 12
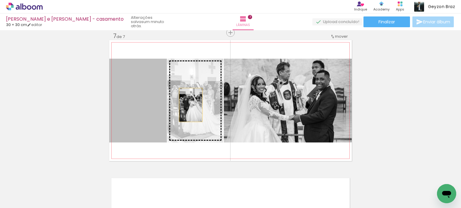
drag, startPoint x: 140, startPoint y: 105, endPoint x: 195, endPoint y: 104, distance: 54.9
click at [0, 0] on slot at bounding box center [0, 0] width 0 height 0
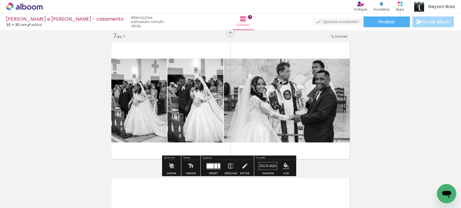
click at [288, 96] on quentale-photo at bounding box center [288, 101] width 128 height 84
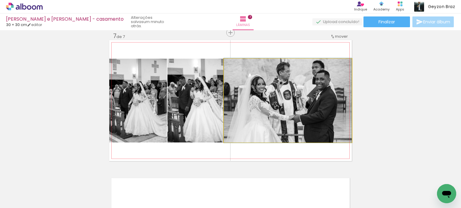
click at [288, 96] on quentale-photo at bounding box center [288, 101] width 128 height 84
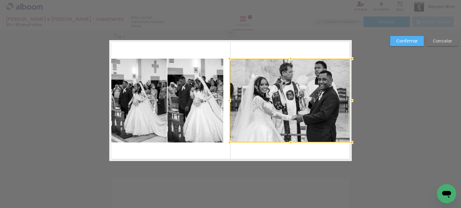
drag, startPoint x: 222, startPoint y: 100, endPoint x: 228, endPoint y: 100, distance: 5.7
click at [228, 100] on div at bounding box center [229, 101] width 12 height 12
click at [185, 90] on quentale-photo at bounding box center [195, 101] width 56 height 84
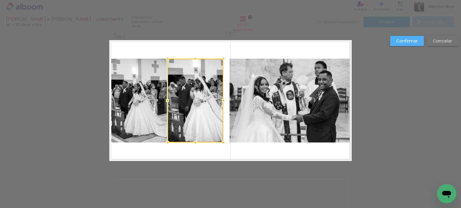
click at [133, 86] on quentale-photo at bounding box center [138, 101] width 58 height 84
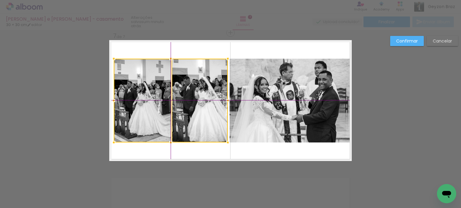
drag, startPoint x: 179, startPoint y: 87, endPoint x: 184, endPoint y: 87, distance: 4.8
click at [184, 87] on div at bounding box center [171, 101] width 114 height 84
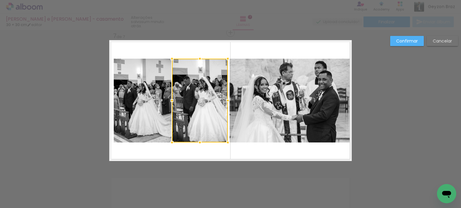
click at [276, 94] on quentale-photo at bounding box center [290, 101] width 122 height 84
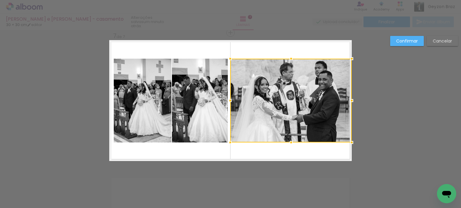
click at [229, 100] on div at bounding box center [230, 101] width 12 height 12
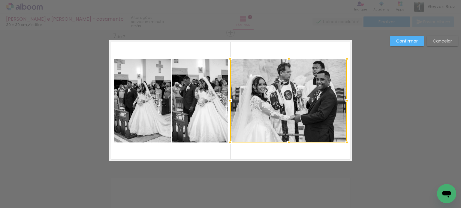
drag, startPoint x: 351, startPoint y: 100, endPoint x: 347, endPoint y: 101, distance: 4.5
click at [347, 101] on div at bounding box center [347, 101] width 12 height 12
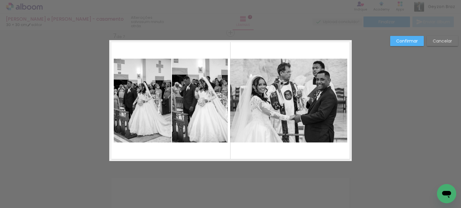
click at [334, 97] on quentale-photo at bounding box center [288, 101] width 117 height 84
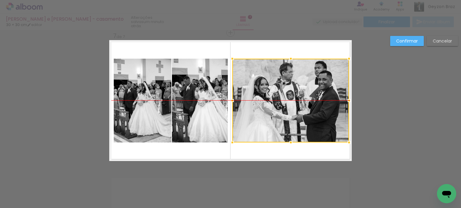
click at [281, 93] on div at bounding box center [290, 101] width 117 height 84
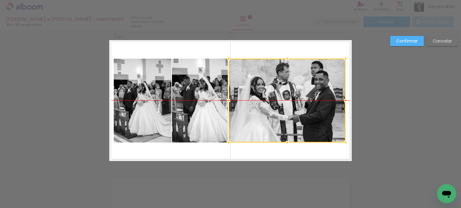
drag, startPoint x: 285, startPoint y: 91, endPoint x: 282, endPoint y: 91, distance: 3.6
click at [282, 91] on div at bounding box center [286, 101] width 117 height 84
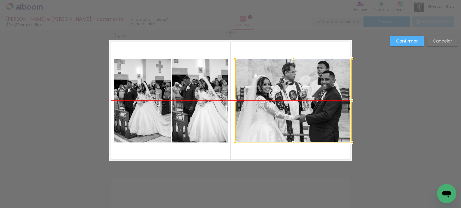
drag, startPoint x: 277, startPoint y: 91, endPoint x: 297, endPoint y: 93, distance: 20.5
click at [297, 93] on div at bounding box center [293, 101] width 117 height 84
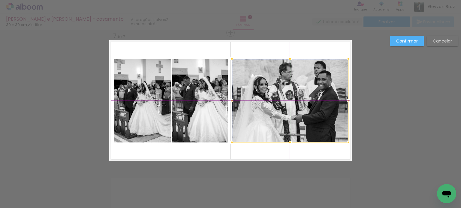
click at [307, 91] on div at bounding box center [289, 101] width 117 height 84
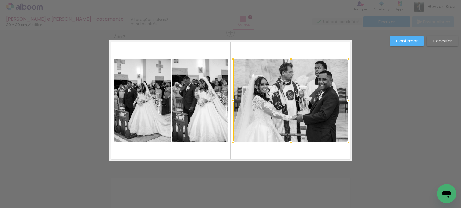
click at [232, 100] on div at bounding box center [233, 101] width 12 height 12
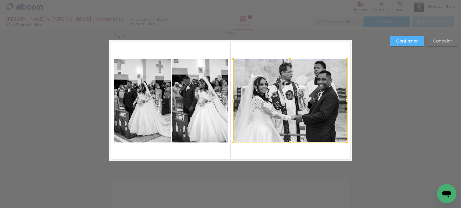
click at [345, 102] on div at bounding box center [347, 101] width 12 height 12
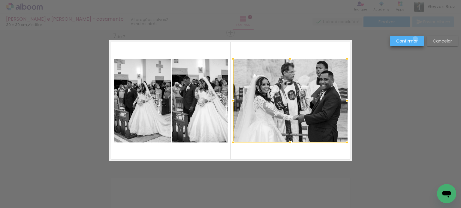
click at [0, 0] on slot "Confirmar" at bounding box center [0, 0] width 0 height 0
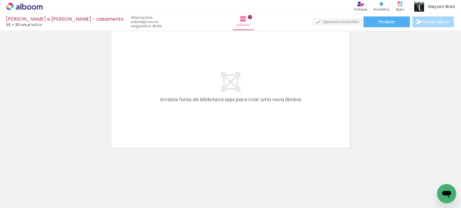
scroll to position [0, 543]
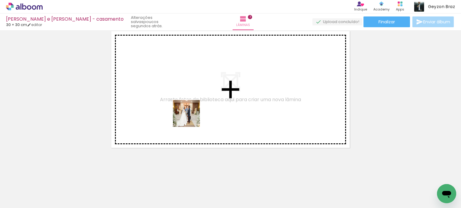
drag, startPoint x: 155, startPoint y: 192, endPoint x: 200, endPoint y: 123, distance: 82.5
click at [192, 113] on quentale-workspace at bounding box center [230, 104] width 461 height 208
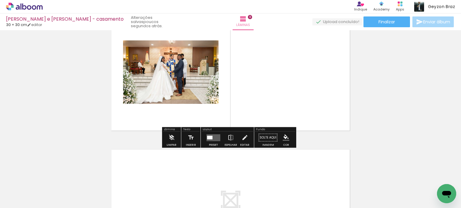
scroll to position [990, 0]
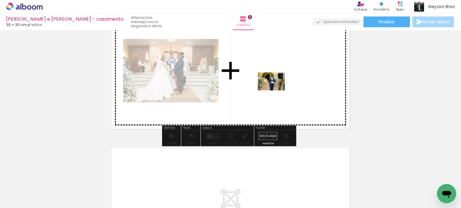
drag, startPoint x: 191, startPoint y: 187, endPoint x: 276, endPoint y: 90, distance: 129.6
click at [276, 90] on quentale-workspace at bounding box center [230, 104] width 461 height 208
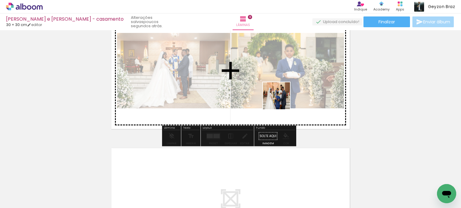
drag, startPoint x: 224, startPoint y: 191, endPoint x: 283, endPoint y: 96, distance: 111.5
click at [283, 96] on quentale-workspace at bounding box center [230, 104] width 461 height 208
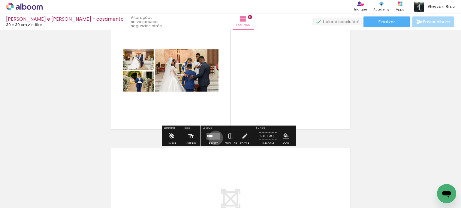
click at [214, 138] on quentale-layouter at bounding box center [213, 136] width 14 height 7
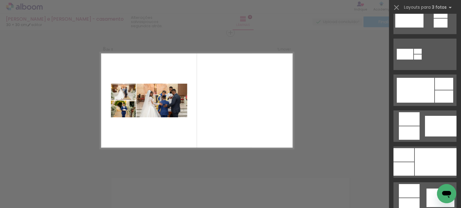
scroll to position [270, 0]
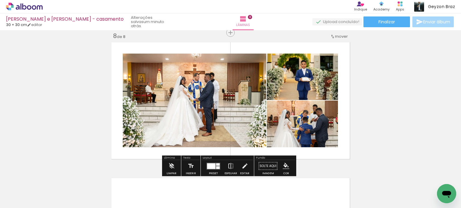
click at [216, 104] on quentale-photo at bounding box center [194, 101] width 143 height 94
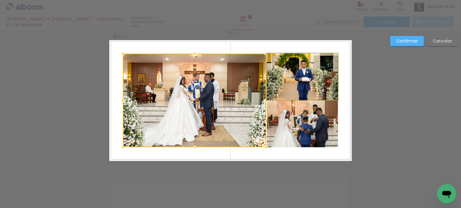
click at [294, 74] on quentale-photo at bounding box center [302, 77] width 71 height 46
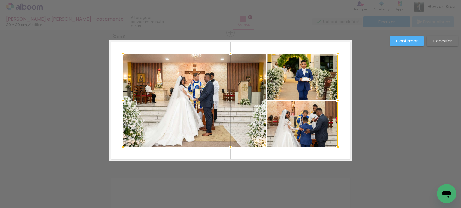
click at [296, 129] on div at bounding box center [230, 101] width 215 height 94
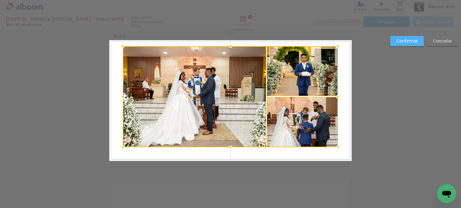
drag, startPoint x: 226, startPoint y: 52, endPoint x: 229, endPoint y: 45, distance: 7.6
click at [229, 45] on div at bounding box center [230, 46] width 12 height 12
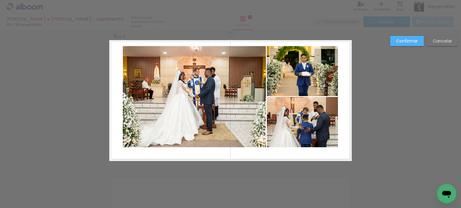
click at [216, 67] on quentale-photo at bounding box center [194, 96] width 143 height 101
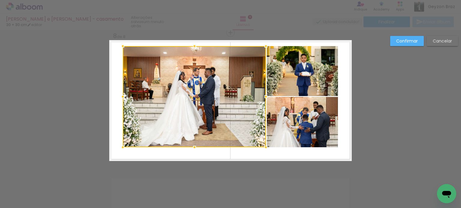
click at [303, 70] on quentale-photo at bounding box center [302, 71] width 71 height 50
click at [297, 110] on div at bounding box center [230, 96] width 215 height 101
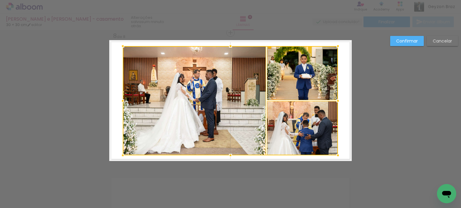
drag, startPoint x: 229, startPoint y: 147, endPoint x: 231, endPoint y: 156, distance: 8.6
click at [231, 156] on div at bounding box center [230, 156] width 12 height 12
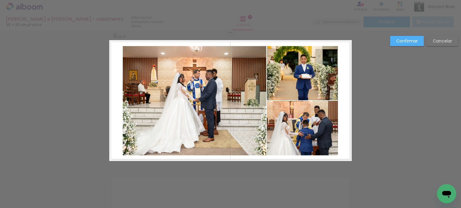
click at [289, 75] on quentale-photo at bounding box center [302, 73] width 71 height 54
click at [282, 121] on quentale-photo at bounding box center [302, 128] width 71 height 55
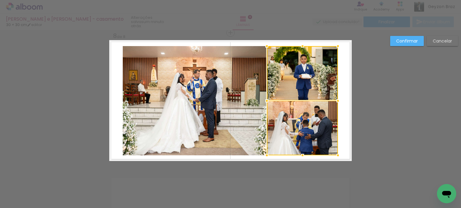
click at [227, 100] on quentale-photo at bounding box center [194, 100] width 143 height 109
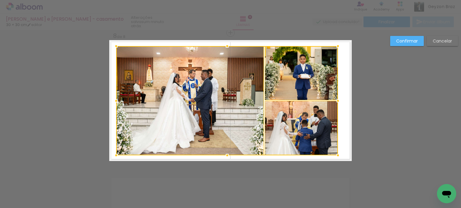
drag, startPoint x: 120, startPoint y: 102, endPoint x: 114, endPoint y: 103, distance: 6.4
click at [114, 103] on div at bounding box center [116, 101] width 12 height 12
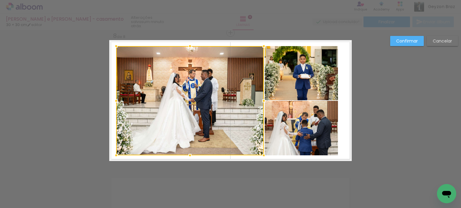
click at [173, 88] on div at bounding box center [190, 100] width 148 height 109
click at [269, 62] on quentale-photo at bounding box center [300, 73] width 73 height 54
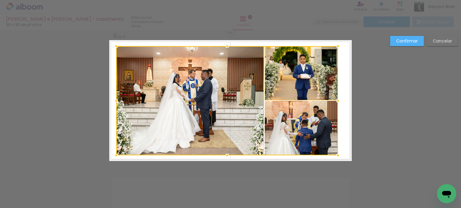
click at [296, 135] on div at bounding box center [227, 100] width 222 height 109
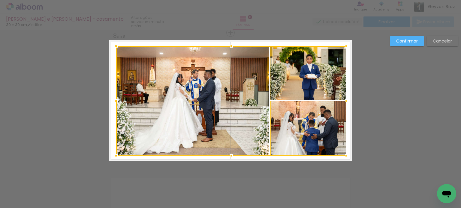
drag, startPoint x: 337, startPoint y: 100, endPoint x: 344, endPoint y: 100, distance: 6.6
click at [344, 100] on div at bounding box center [346, 101] width 12 height 12
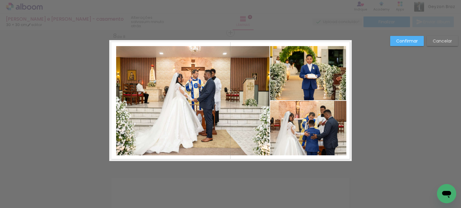
click at [193, 68] on quentale-photo at bounding box center [192, 100] width 153 height 109
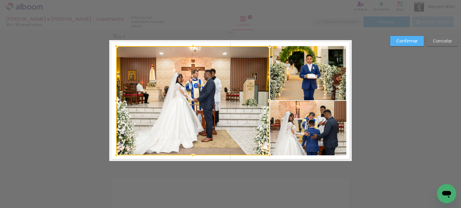
click at [284, 59] on quentale-photo at bounding box center [308, 73] width 76 height 54
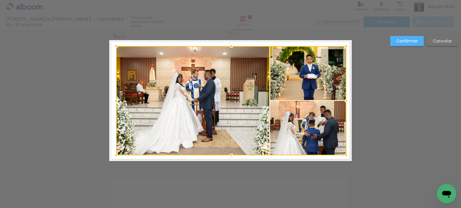
click at [285, 127] on div at bounding box center [231, 100] width 230 height 109
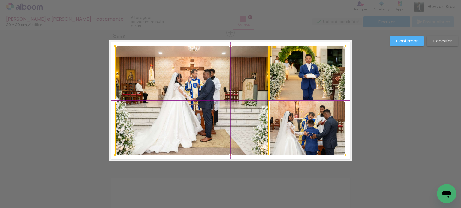
click at [230, 112] on div at bounding box center [230, 101] width 230 height 110
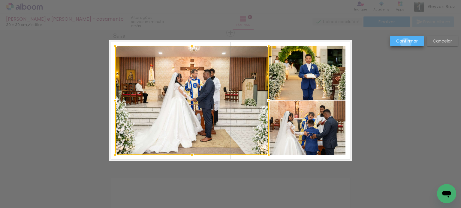
click at [0, 0] on slot "Confirmar" at bounding box center [0, 0] width 0 height 0
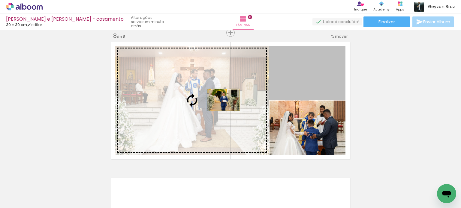
drag, startPoint x: 307, startPoint y: 82, endPoint x: 222, endPoint y: 100, distance: 86.9
click at [0, 0] on slot at bounding box center [0, 0] width 0 height 0
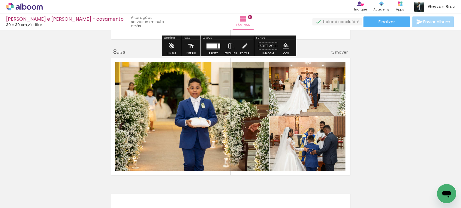
scroll to position [960, 0]
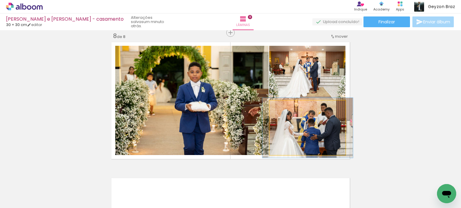
type paper-slider "110"
click at [284, 107] on div at bounding box center [285, 106] width 5 height 5
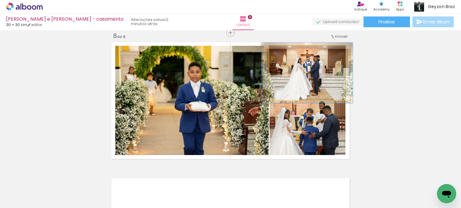
type paper-slider "112"
click at [285, 50] on div at bounding box center [286, 52] width 10 height 10
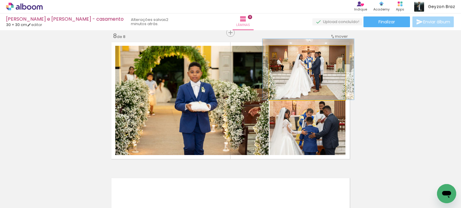
drag, startPoint x: 320, startPoint y: 77, endPoint x: 321, endPoint y: 74, distance: 3.8
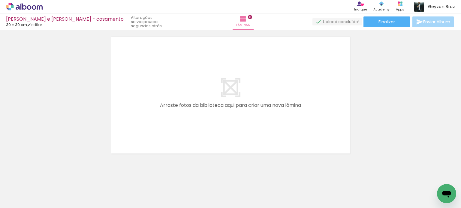
scroll to position [1108, 0]
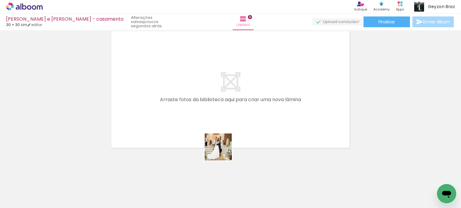
drag, startPoint x: 221, startPoint y: 184, endPoint x: 228, endPoint y: 102, distance: 82.5
click at [228, 102] on quentale-workspace at bounding box center [230, 104] width 461 height 208
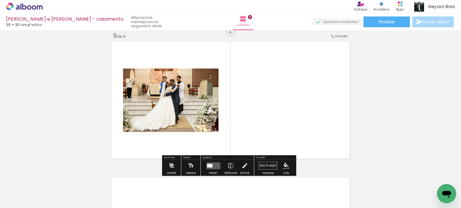
scroll to position [1097, 0]
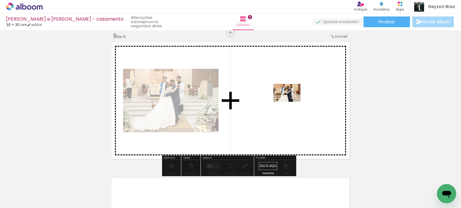
drag, startPoint x: 257, startPoint y: 191, endPoint x: 291, endPoint y: 102, distance: 95.8
click at [291, 102] on quentale-workspace at bounding box center [230, 104] width 461 height 208
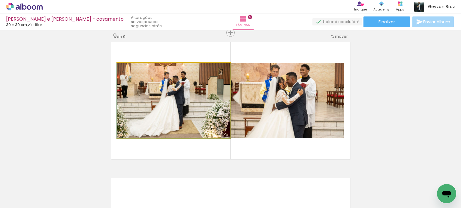
click at [199, 105] on quentale-photo at bounding box center [173, 101] width 113 height 76
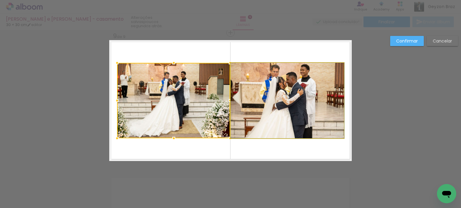
click at [270, 92] on quentale-photo at bounding box center [287, 101] width 113 height 76
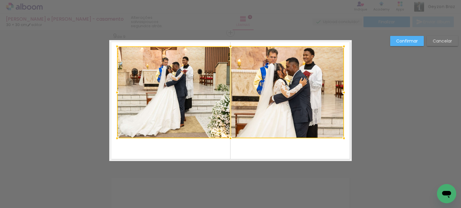
drag, startPoint x: 227, startPoint y: 61, endPoint x: 230, endPoint y: 46, distance: 14.9
click at [230, 46] on div at bounding box center [230, 46] width 12 height 12
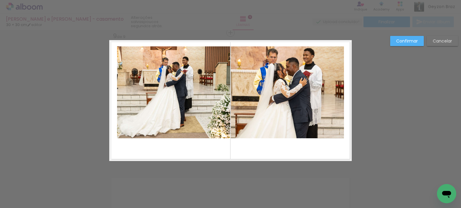
click at [208, 71] on quentale-photo at bounding box center [173, 92] width 113 height 92
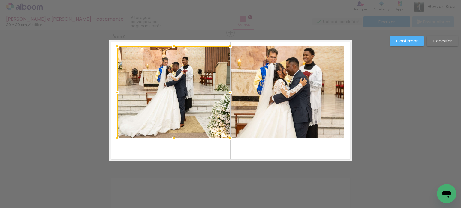
click at [261, 70] on quentale-photo at bounding box center [287, 92] width 113 height 92
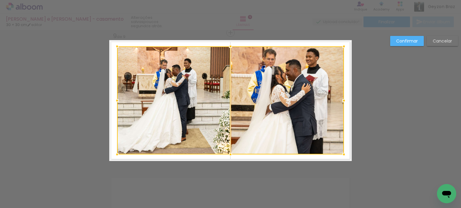
drag, startPoint x: 228, startPoint y: 139, endPoint x: 234, endPoint y: 154, distance: 16.5
click at [233, 155] on div at bounding box center [230, 155] width 12 height 12
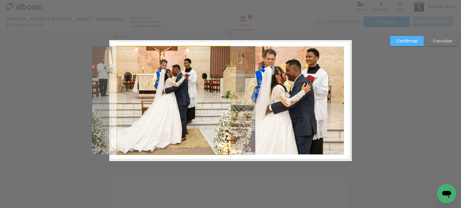
click at [202, 94] on quentale-photo at bounding box center [173, 100] width 113 height 108
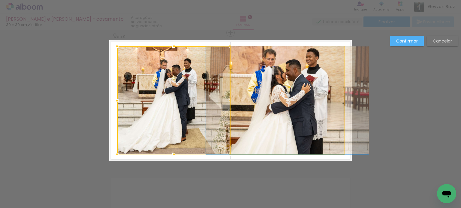
click at [267, 86] on quentale-photo at bounding box center [287, 100] width 113 height 108
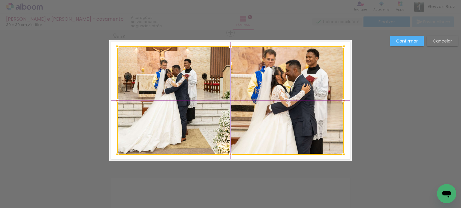
click at [264, 86] on div at bounding box center [230, 100] width 227 height 108
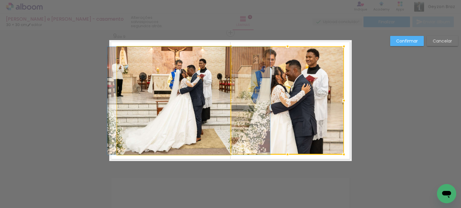
drag, startPoint x: 199, startPoint y: 85, endPoint x: 214, endPoint y: 85, distance: 15.0
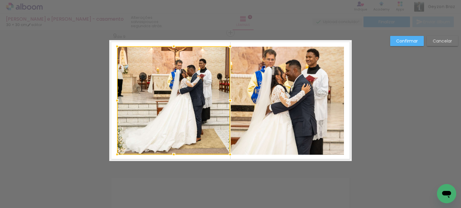
click at [0, 0] on slot "Confirmar" at bounding box center [0, 0] width 0 height 0
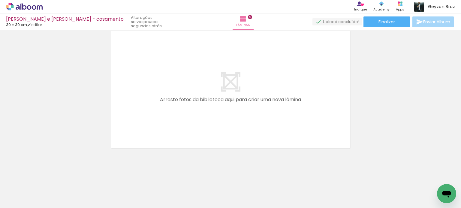
scroll to position [0, 682]
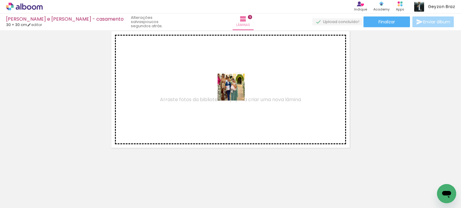
drag, startPoint x: 220, startPoint y: 188, endPoint x: 235, endPoint y: 91, distance: 98.1
click at [235, 91] on quentale-workspace at bounding box center [230, 104] width 461 height 208
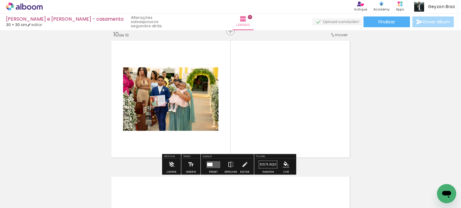
scroll to position [1233, 0]
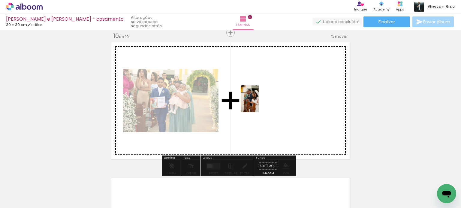
drag, startPoint x: 254, startPoint y: 182, endPoint x: 258, endPoint y: 103, distance: 78.7
click at [258, 103] on quentale-workspace at bounding box center [230, 104] width 461 height 208
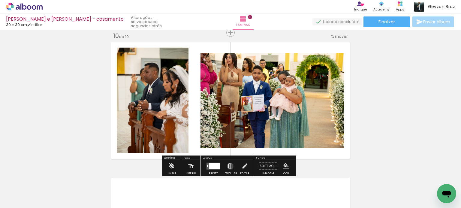
click at [228, 166] on iron-icon at bounding box center [230, 166] width 7 height 12
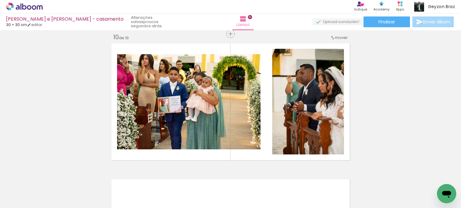
scroll to position [1230, 0]
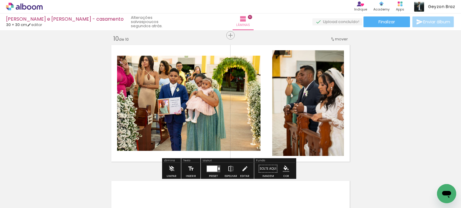
click at [214, 167] on div at bounding box center [212, 169] width 10 height 6
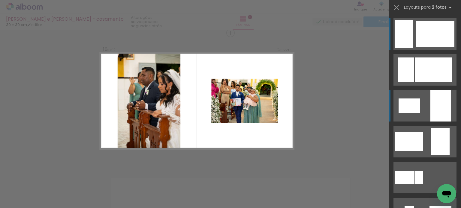
scroll to position [1233, 0]
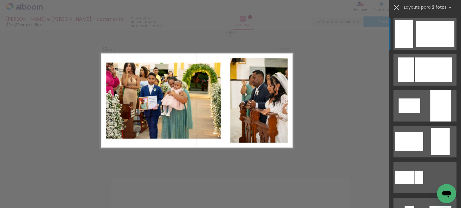
click at [396, 7] on iron-icon at bounding box center [396, 7] width 8 height 8
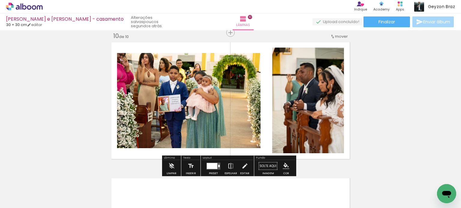
click at [302, 87] on quentale-photo at bounding box center [308, 101] width 72 height 106
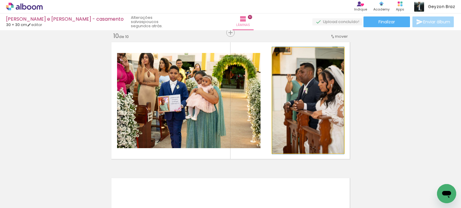
click at [302, 87] on quentale-photo at bounding box center [308, 101] width 72 height 106
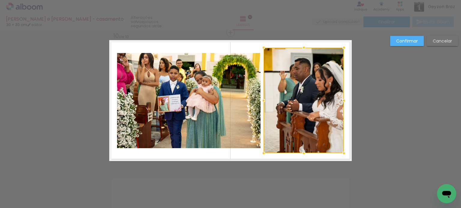
scroll to position [0, 750]
click at [260, 102] on div at bounding box center [263, 101] width 12 height 12
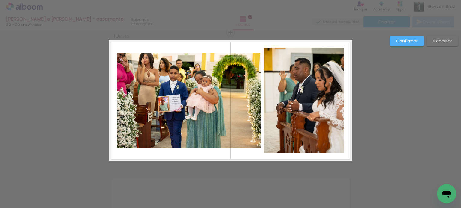
click at [303, 140] on quentale-photo at bounding box center [303, 101] width 80 height 106
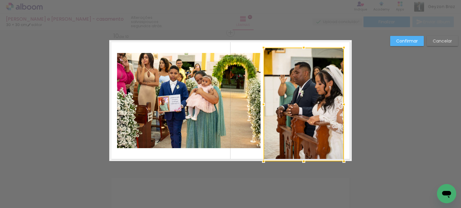
drag, startPoint x: 300, startPoint y: 154, endPoint x: 306, endPoint y: 156, distance: 5.8
click at [302, 160] on div at bounding box center [303, 162] width 12 height 12
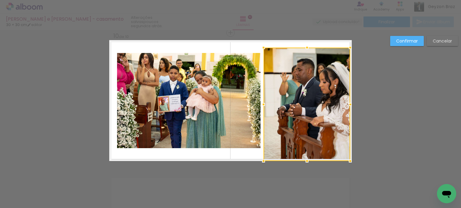
drag, startPoint x: 343, startPoint y: 104, endPoint x: 349, endPoint y: 105, distance: 6.0
click at [349, 105] on div at bounding box center [350, 105] width 12 height 12
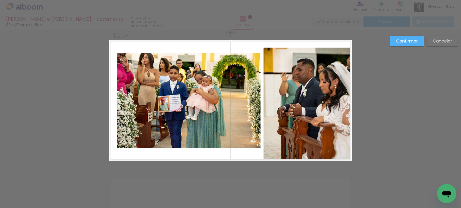
click at [306, 51] on quentale-photo at bounding box center [306, 105] width 87 height 114
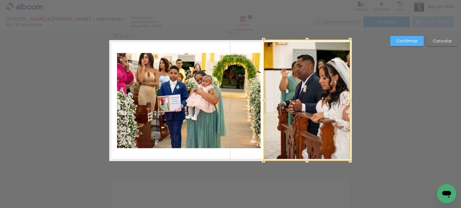
drag, startPoint x: 305, startPoint y: 48, endPoint x: 305, endPoint y: 42, distance: 6.3
click at [305, 42] on div at bounding box center [307, 40] width 12 height 12
click at [351, 101] on div at bounding box center [350, 101] width 12 height 12
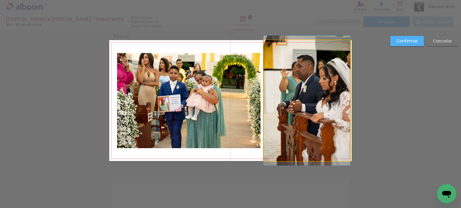
click at [346, 100] on quentale-photo at bounding box center [306, 100] width 87 height 121
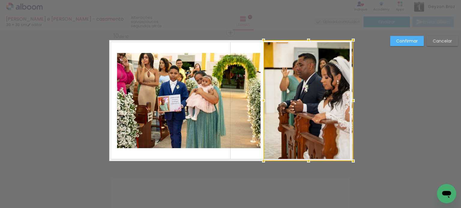
click at [349, 100] on div at bounding box center [353, 101] width 12 height 12
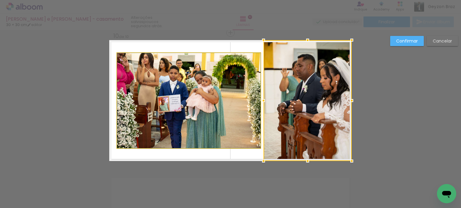
click at [169, 85] on quentale-photo at bounding box center [188, 100] width 143 height 95
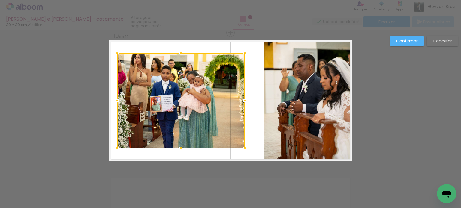
drag, startPoint x: 258, startPoint y: 102, endPoint x: 243, endPoint y: 102, distance: 15.0
click at [243, 102] on div at bounding box center [245, 101] width 12 height 12
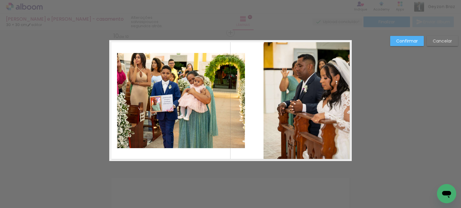
click at [267, 93] on quentale-photo at bounding box center [307, 100] width 88 height 121
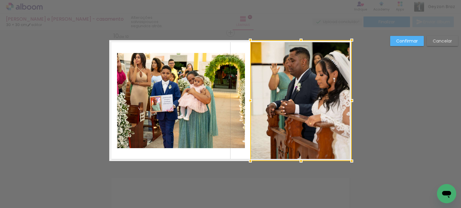
drag, startPoint x: 261, startPoint y: 100, endPoint x: 248, endPoint y: 100, distance: 13.2
click at [248, 100] on div at bounding box center [250, 101] width 12 height 12
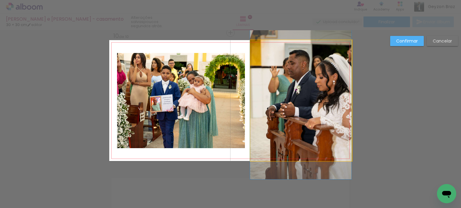
drag, startPoint x: 318, startPoint y: 89, endPoint x: 316, endPoint y: 92, distance: 3.1
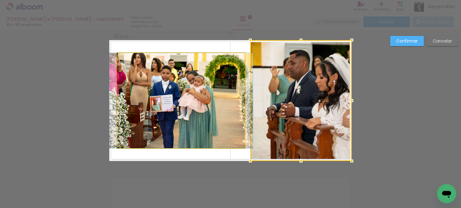
click at [191, 90] on quentale-photo at bounding box center [181, 100] width 128 height 95
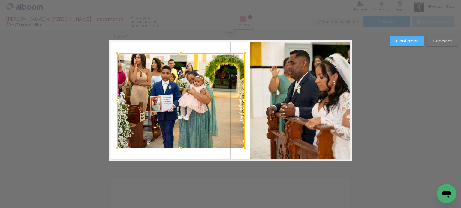
click at [0, 0] on slot "Confirmar" at bounding box center [0, 0] width 0 height 0
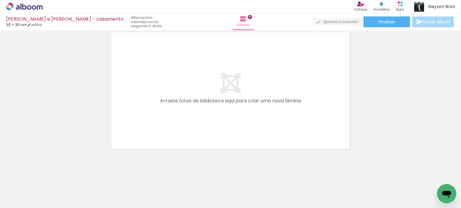
scroll to position [1380, 0]
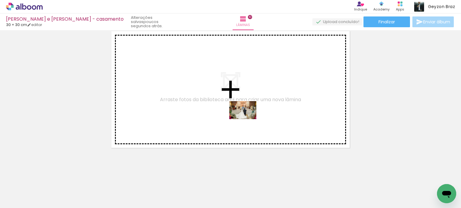
drag, startPoint x: 225, startPoint y: 189, endPoint x: 247, endPoint y: 119, distance: 73.2
click at [247, 119] on quentale-workspace at bounding box center [230, 104] width 461 height 208
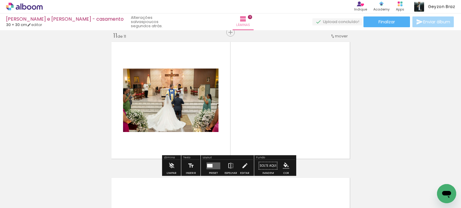
scroll to position [1369, 0]
click at [211, 168] on quentale-layouter at bounding box center [213, 166] width 14 height 7
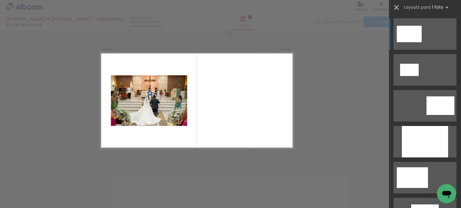
click at [394, 7] on iron-icon at bounding box center [396, 7] width 8 height 8
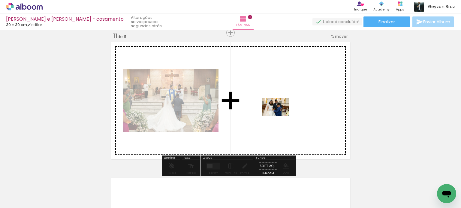
drag, startPoint x: 255, startPoint y: 188, endPoint x: 279, endPoint y: 116, distance: 75.6
click at [279, 116] on quentale-workspace at bounding box center [230, 104] width 461 height 208
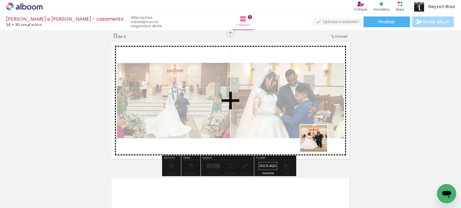
drag, startPoint x: 283, startPoint y: 191, endPoint x: 324, endPoint y: 127, distance: 75.5
click at [324, 127] on quentale-workspace at bounding box center [230, 104] width 461 height 208
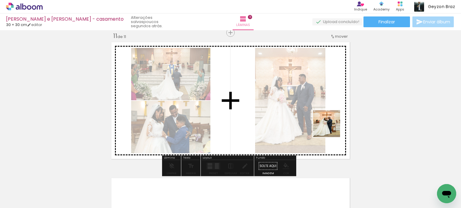
drag, startPoint x: 319, startPoint y: 193, endPoint x: 332, endPoint y: 121, distance: 73.2
click at [332, 121] on quentale-workspace at bounding box center [230, 104] width 461 height 208
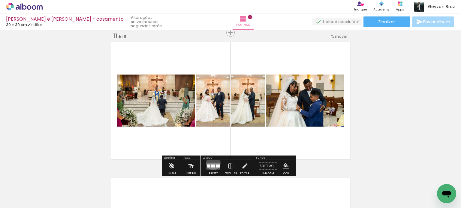
click at [212, 163] on quentale-layouter at bounding box center [213, 166] width 14 height 7
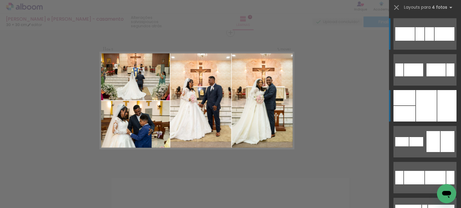
click at [434, 101] on div at bounding box center [426, 105] width 21 height 31
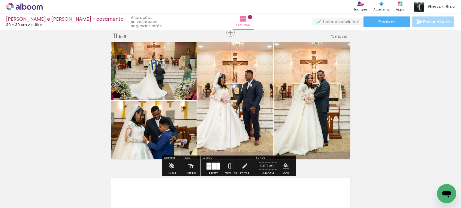
click at [160, 67] on quentale-photo at bounding box center [152, 70] width 87 height 60
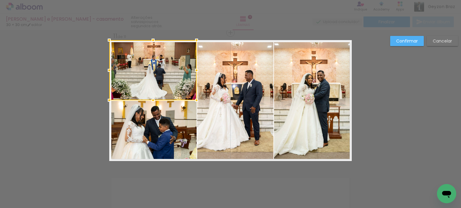
click at [135, 145] on quentale-photo at bounding box center [152, 131] width 87 height 60
click at [224, 98] on quentale-photo at bounding box center [235, 100] width 76 height 121
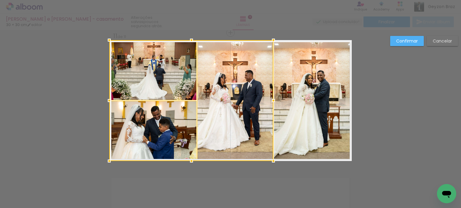
click at [306, 97] on quentale-photo at bounding box center [313, 100] width 78 height 121
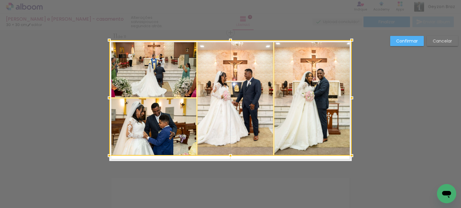
drag, startPoint x: 229, startPoint y: 161, endPoint x: 229, endPoint y: 156, distance: 5.4
click at [229, 156] on div at bounding box center [230, 156] width 12 height 12
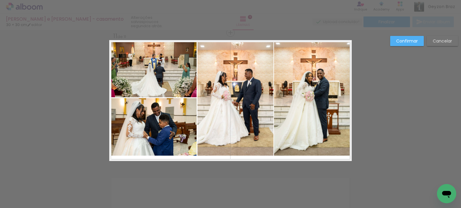
click at [166, 71] on quentale-photo at bounding box center [152, 68] width 87 height 57
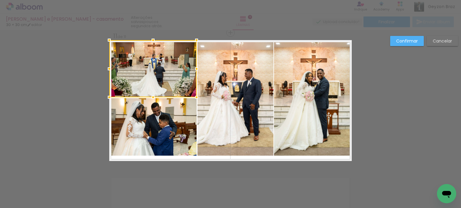
click at [169, 122] on quentale-photo at bounding box center [152, 126] width 87 height 57
click at [230, 88] on quentale-photo at bounding box center [235, 98] width 76 height 116
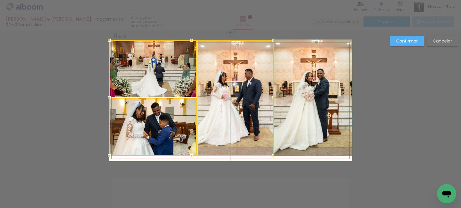
click at [291, 78] on quentale-photo at bounding box center [313, 98] width 78 height 116
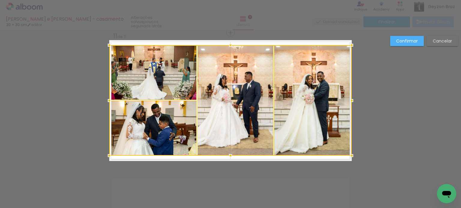
drag, startPoint x: 227, startPoint y: 40, endPoint x: 228, endPoint y: 44, distance: 3.8
click at [228, 44] on div at bounding box center [230, 45] width 12 height 12
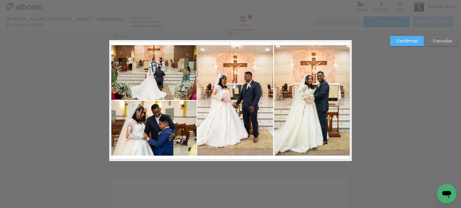
click at [174, 83] on quentale-photo at bounding box center [152, 72] width 87 height 55
click at [243, 80] on quentale-photo at bounding box center [235, 100] width 76 height 111
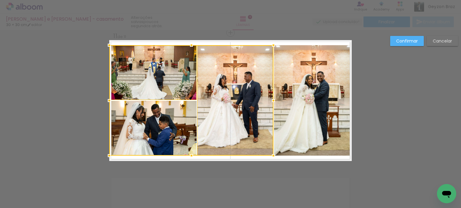
click at [308, 80] on quentale-photo at bounding box center [313, 100] width 78 height 111
click at [158, 131] on div at bounding box center [230, 100] width 242 height 111
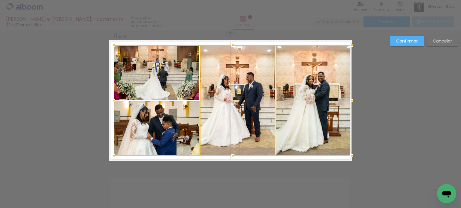
drag, startPoint x: 106, startPoint y: 100, endPoint x: 110, endPoint y: 99, distance: 4.6
click at [110, 99] on div at bounding box center [114, 101] width 12 height 12
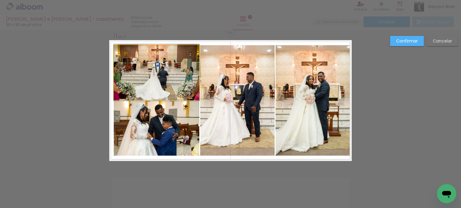
click at [179, 80] on quentale-photo at bounding box center [156, 72] width 85 height 55
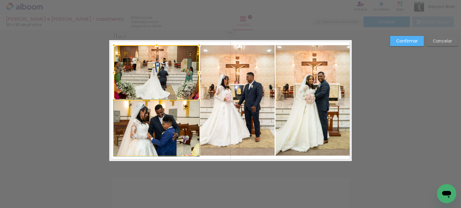
click at [169, 119] on quentale-photo at bounding box center [156, 128] width 85 height 55
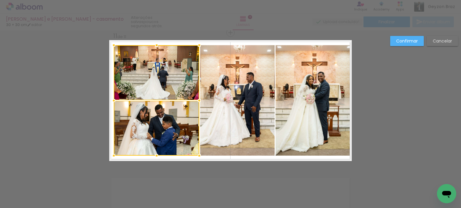
click at [240, 99] on quentale-photo at bounding box center [237, 100] width 74 height 111
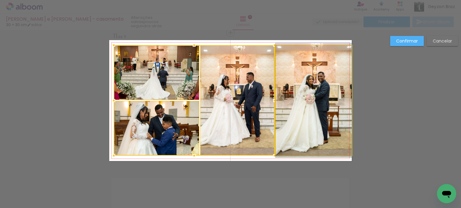
click at [330, 84] on quentale-photo at bounding box center [313, 100] width 76 height 111
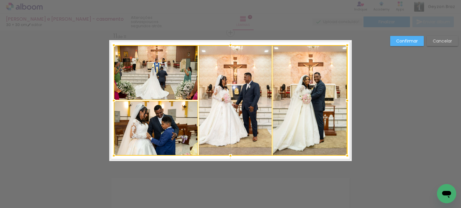
drag, startPoint x: 351, startPoint y: 101, endPoint x: 347, endPoint y: 101, distance: 4.5
click at [347, 101] on div at bounding box center [347, 101] width 12 height 12
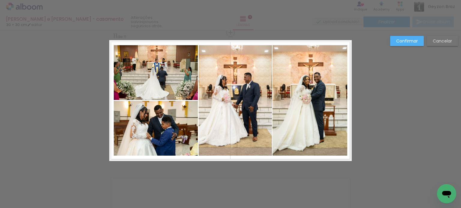
click at [191, 70] on quentale-photo at bounding box center [156, 72] width 84 height 55
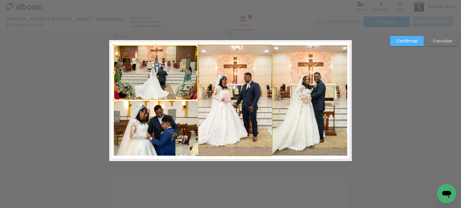
click at [231, 67] on quentale-photo at bounding box center [235, 100] width 73 height 111
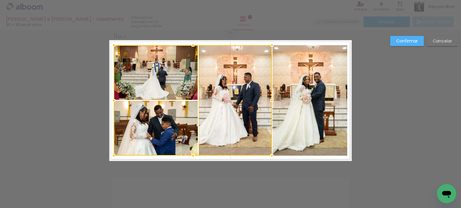
click at [292, 69] on quentale-photo at bounding box center [309, 100] width 75 height 111
click at [164, 127] on div at bounding box center [230, 100] width 233 height 111
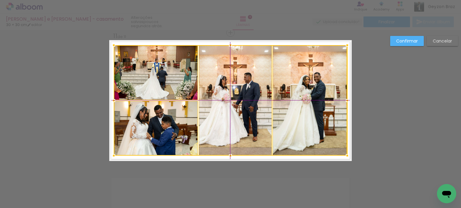
click at [214, 96] on div at bounding box center [230, 100] width 233 height 111
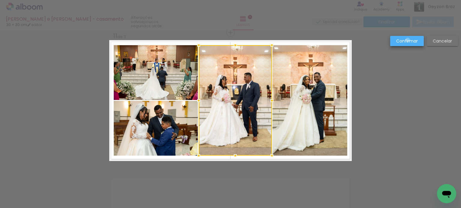
click at [0, 0] on slot "Confirmar" at bounding box center [0, 0] width 0 height 0
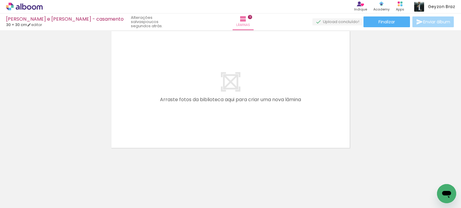
scroll to position [0, 949]
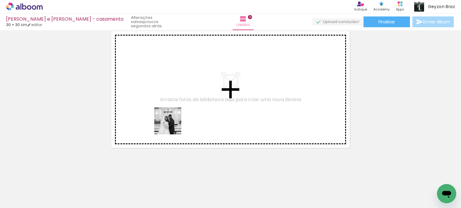
drag, startPoint x: 154, startPoint y: 187, endPoint x: 172, endPoint y: 126, distance: 64.2
click at [172, 126] on quentale-workspace at bounding box center [230, 104] width 461 height 208
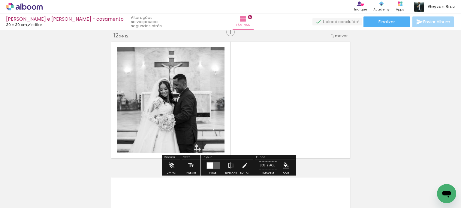
scroll to position [1505, 0]
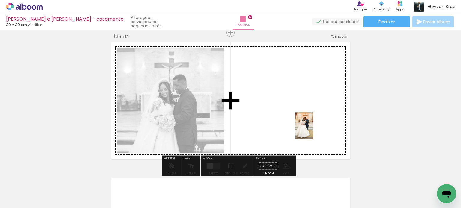
drag, startPoint x: 290, startPoint y: 191, endPoint x: 316, endPoint y: 123, distance: 73.0
click at [316, 123] on quentale-workspace at bounding box center [230, 104] width 461 height 208
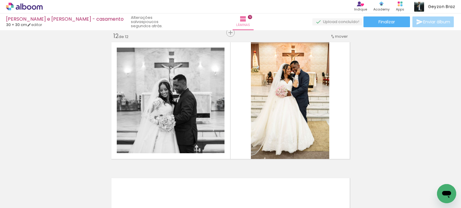
scroll to position [0, 1040]
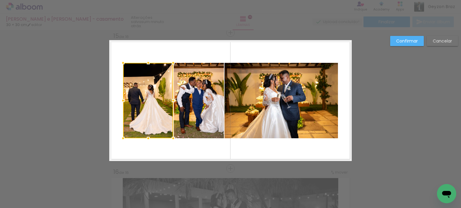
scroll to position [0, 1336]
click at [301, 94] on quentale-photo at bounding box center [280, 101] width 113 height 76
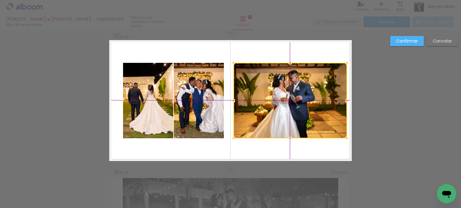
drag, startPoint x: 297, startPoint y: 90, endPoint x: 304, endPoint y: 89, distance: 7.2
click at [304, 89] on div at bounding box center [289, 101] width 113 height 76
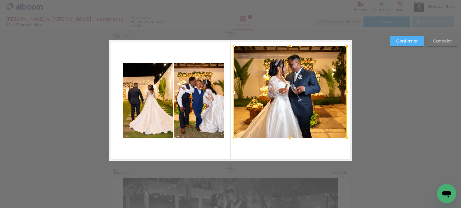
drag, startPoint x: 289, startPoint y: 64, endPoint x: 291, endPoint y: 48, distance: 16.4
click at [291, 48] on div at bounding box center [290, 46] width 12 height 12
click at [290, 110] on div at bounding box center [289, 92] width 113 height 93
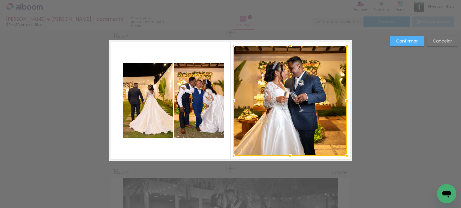
drag, startPoint x: 288, startPoint y: 139, endPoint x: 290, endPoint y: 156, distance: 17.9
click at [290, 156] on div at bounding box center [290, 156] width 12 height 12
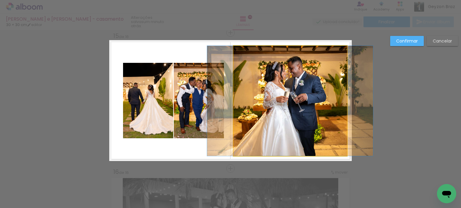
click at [291, 89] on quentale-photo at bounding box center [289, 101] width 113 height 110
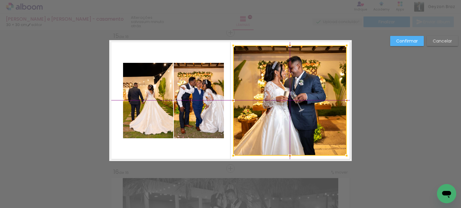
click at [291, 89] on div at bounding box center [289, 101] width 113 height 110
click at [201, 91] on quentale-photo at bounding box center [199, 101] width 50 height 76
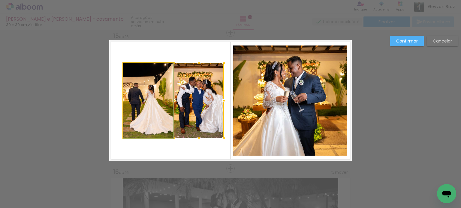
drag, startPoint x: 140, startPoint y: 98, endPoint x: 166, endPoint y: 99, distance: 25.8
click at [166, 99] on album-spread "15 de 16" at bounding box center [230, 100] width 242 height 121
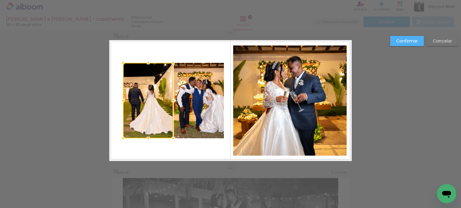
click at [0, 0] on slot "Confirmar" at bounding box center [0, 0] width 0 height 0
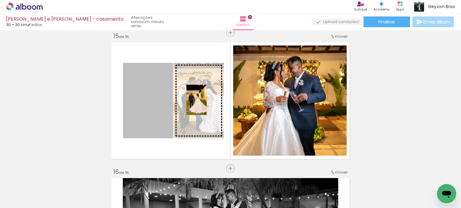
drag, startPoint x: 154, startPoint y: 100, endPoint x: 195, endPoint y: 100, distance: 40.8
click at [0, 0] on slot at bounding box center [0, 0] width 0 height 0
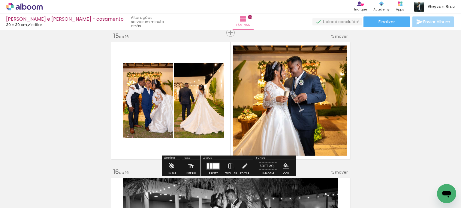
click at [278, 79] on quentale-photo at bounding box center [289, 101] width 113 height 110
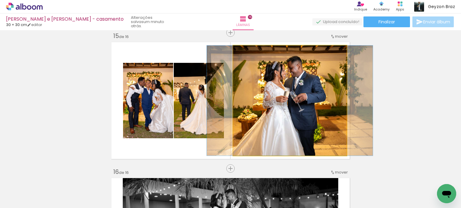
click at [278, 79] on quentale-photo at bounding box center [289, 101] width 113 height 110
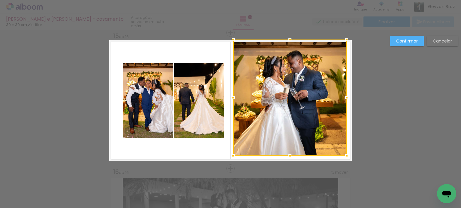
drag, startPoint x: 287, startPoint y: 46, endPoint x: 287, endPoint y: 41, distance: 4.2
click at [287, 41] on div at bounding box center [290, 40] width 12 height 12
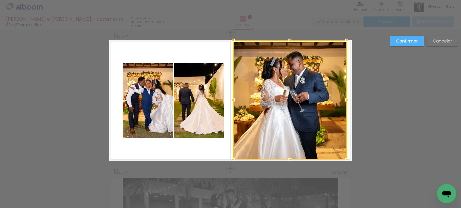
click at [286, 157] on div at bounding box center [290, 160] width 12 height 12
click at [289, 162] on div at bounding box center [290, 161] width 12 height 12
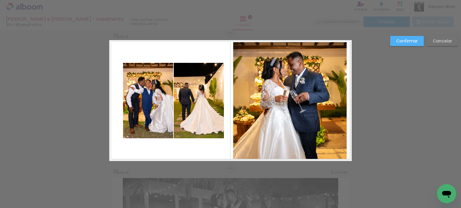
click at [326, 102] on quentale-photo at bounding box center [289, 100] width 113 height 121
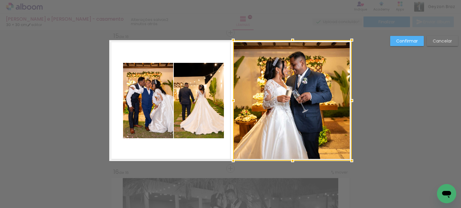
drag, startPoint x: 344, startPoint y: 100, endPoint x: 348, endPoint y: 100, distance: 4.5
click at [348, 100] on div at bounding box center [351, 101] width 12 height 12
click at [282, 101] on div at bounding box center [292, 100] width 118 height 121
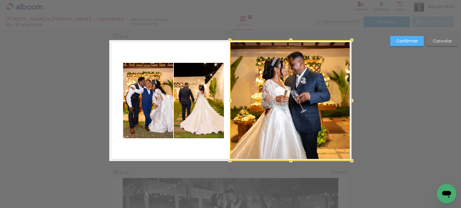
click at [228, 100] on div at bounding box center [230, 101] width 12 height 12
click at [0, 0] on slot "Confirmar" at bounding box center [0, 0] width 0 height 0
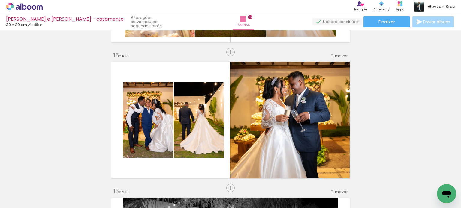
scroll to position [1897, 0]
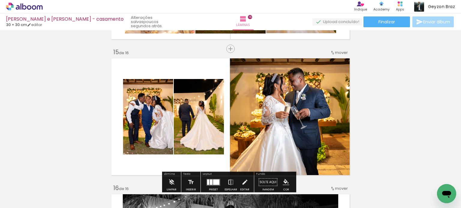
click at [263, 88] on quentale-photo at bounding box center [291, 116] width 122 height 121
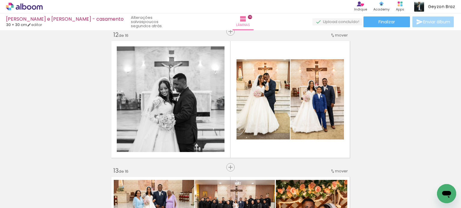
scroll to position [1477, 0]
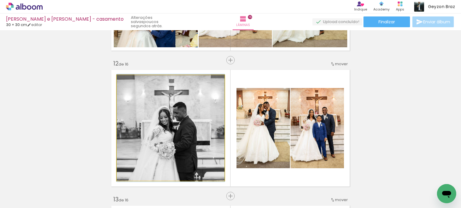
click at [175, 122] on quentale-photo at bounding box center [171, 128] width 108 height 106
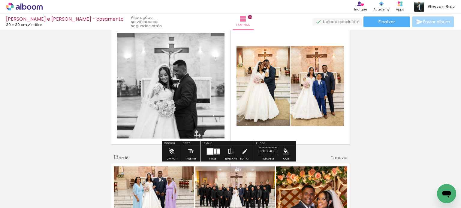
scroll to position [1537, 0]
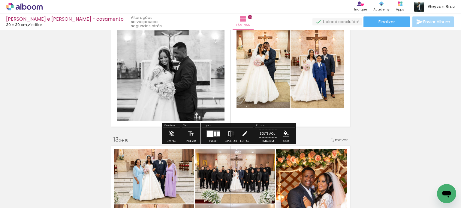
click at [188, 77] on quentale-photo at bounding box center [171, 68] width 108 height 106
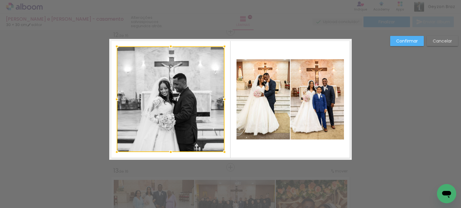
scroll to position [1505, 0]
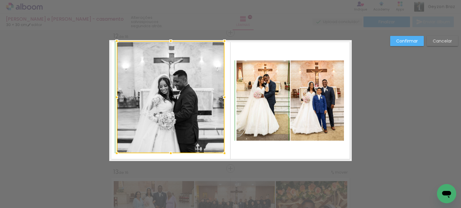
drag, startPoint x: 169, startPoint y: 46, endPoint x: 172, endPoint y: 40, distance: 6.9
click at [172, 40] on div at bounding box center [171, 41] width 12 height 12
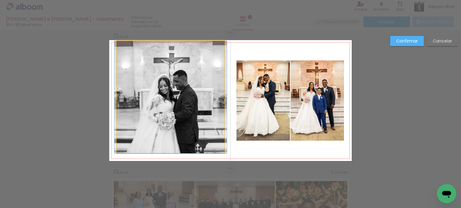
click at [211, 103] on quentale-photo at bounding box center [171, 97] width 108 height 112
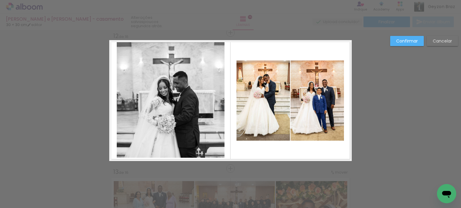
scroll to position [0, 1336]
click at [169, 147] on quentale-photo at bounding box center [171, 99] width 108 height 117
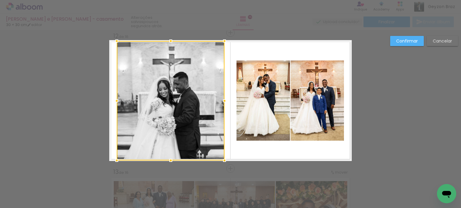
click at [168, 160] on div at bounding box center [171, 161] width 12 height 12
drag, startPoint x: 218, startPoint y: 105, endPoint x: 222, endPoint y: 103, distance: 4.0
click at [218, 105] on div at bounding box center [224, 101] width 12 height 12
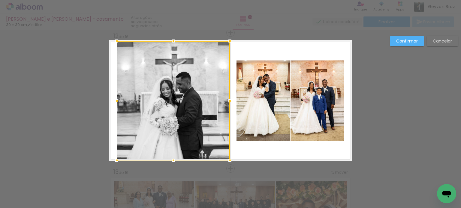
drag, startPoint x: 223, startPoint y: 101, endPoint x: 228, endPoint y: 102, distance: 5.5
click at [228, 102] on div at bounding box center [230, 101] width 12 height 12
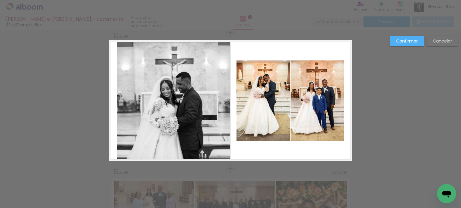
click at [147, 103] on quentale-photo at bounding box center [173, 101] width 113 height 120
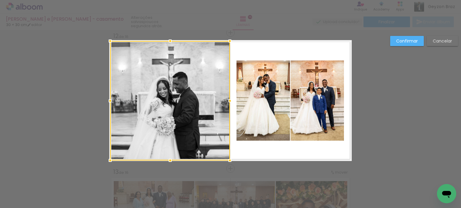
drag, startPoint x: 113, startPoint y: 101, endPoint x: 106, endPoint y: 103, distance: 6.5
click at [106, 103] on div at bounding box center [110, 101] width 12 height 12
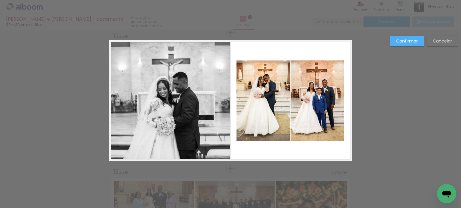
click at [116, 102] on quentale-photo at bounding box center [170, 101] width 120 height 120
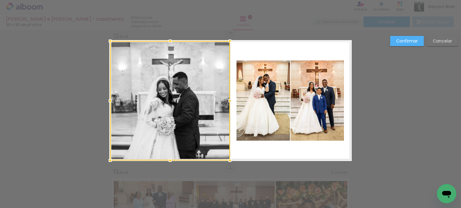
click at [104, 100] on div at bounding box center [110, 101] width 12 height 12
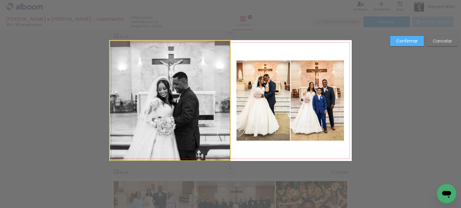
click at [118, 100] on quentale-photo at bounding box center [170, 101] width 120 height 120
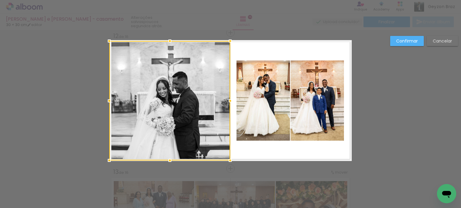
click at [105, 101] on div at bounding box center [109, 101] width 12 height 12
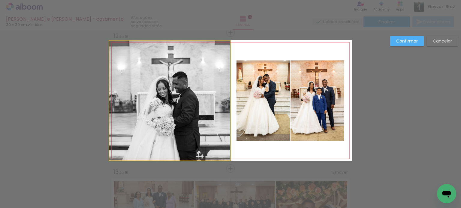
click at [218, 99] on quentale-photo at bounding box center [169, 101] width 121 height 120
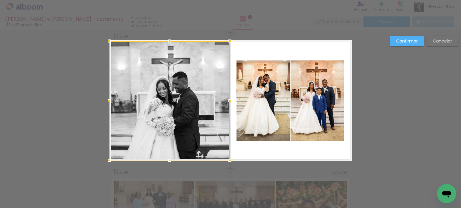
click at [336, 49] on quentale-layouter at bounding box center [230, 100] width 242 height 121
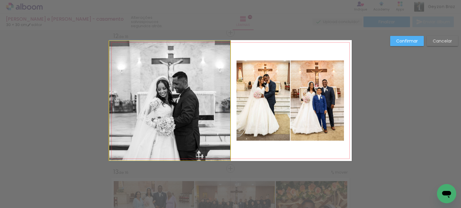
click at [217, 88] on quentale-photo at bounding box center [169, 101] width 121 height 120
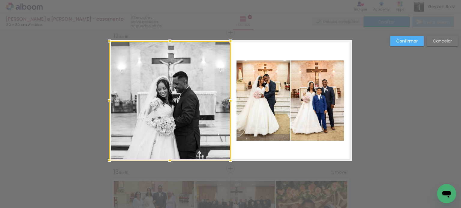
click at [228, 103] on div at bounding box center [230, 101] width 12 height 12
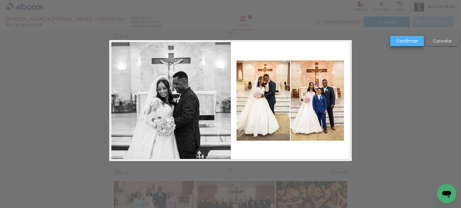
click at [0, 0] on slot "Confirmar" at bounding box center [0, 0] width 0 height 0
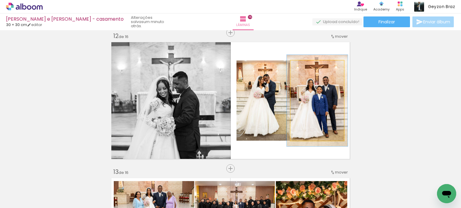
drag, startPoint x: 304, startPoint y: 67, endPoint x: 307, endPoint y: 67, distance: 3.1
type paper-slider "114"
click at [307, 67] on div at bounding box center [308, 67] width 10 height 10
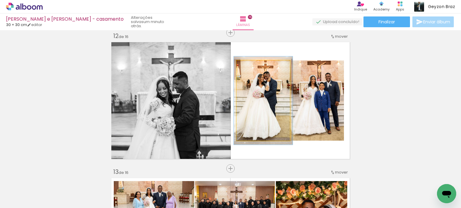
type paper-slider "110"
click at [252, 67] on div at bounding box center [252, 66] width 5 height 5
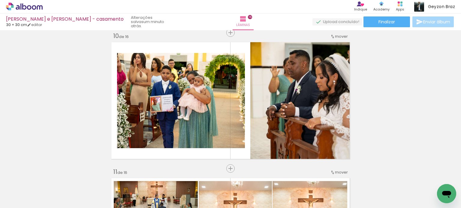
scroll to position [1235, 0]
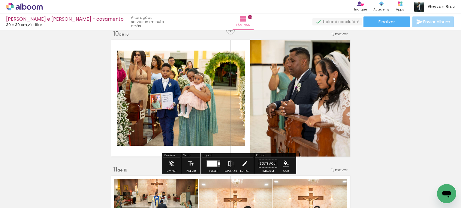
click at [181, 94] on quentale-photo at bounding box center [181, 98] width 128 height 95
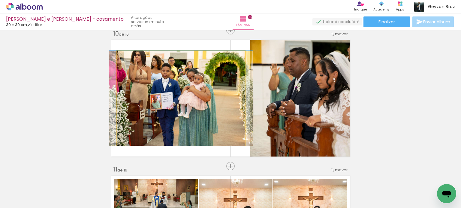
click at [184, 93] on quentale-photo at bounding box center [181, 98] width 128 height 95
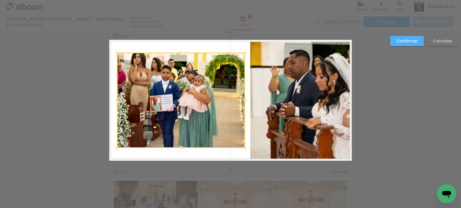
scroll to position [1233, 0]
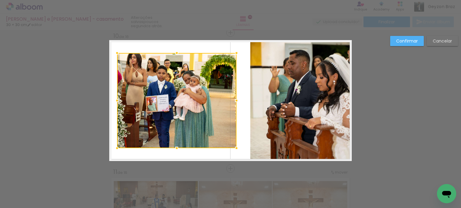
drag, startPoint x: 241, startPoint y: 101, endPoint x: 232, endPoint y: 102, distance: 9.0
click at [232, 102] on div at bounding box center [236, 101] width 12 height 12
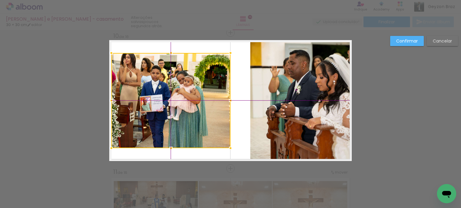
drag, startPoint x: 184, startPoint y: 91, endPoint x: 189, endPoint y: 94, distance: 5.2
click at [189, 94] on div at bounding box center [170, 100] width 119 height 95
click at [191, 86] on div at bounding box center [170, 100] width 119 height 95
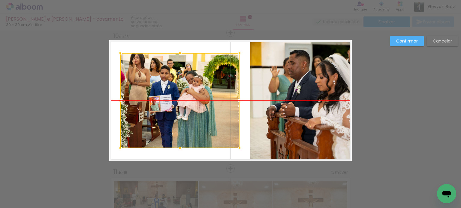
drag, startPoint x: 188, startPoint y: 91, endPoint x: 197, endPoint y: 92, distance: 9.0
click at [197, 92] on div at bounding box center [179, 100] width 119 height 95
click at [0, 0] on slot "Confirmar" at bounding box center [0, 0] width 0 height 0
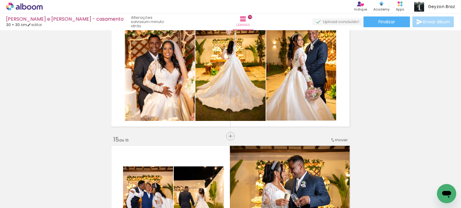
scroll to position [1832, 0]
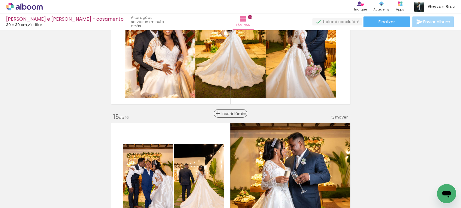
click at [227, 112] on span "Inserir lâmina" at bounding box center [232, 114] width 23 height 4
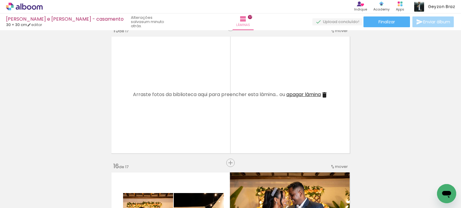
scroll to position [1922, 0]
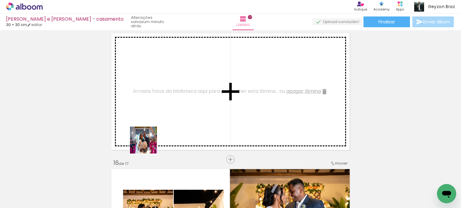
drag, startPoint x: 105, startPoint y: 185, endPoint x: 182, endPoint y: 122, distance: 99.9
click at [182, 122] on quentale-workspace at bounding box center [230, 104] width 461 height 208
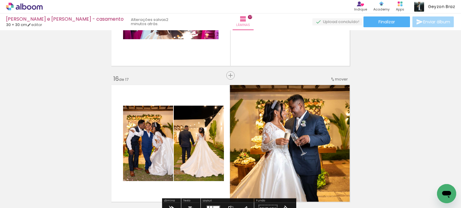
scroll to position [2012, 0]
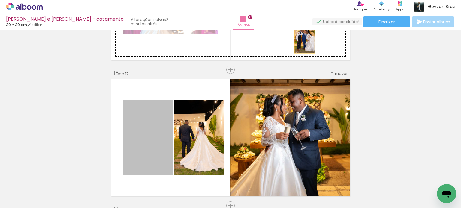
drag, startPoint x: 144, startPoint y: 140, endPoint x: 302, endPoint y: 38, distance: 188.5
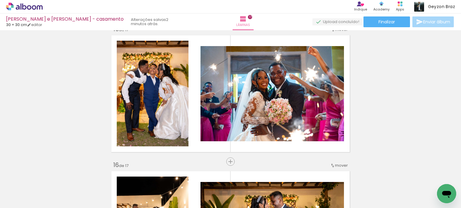
scroll to position [1922, 0]
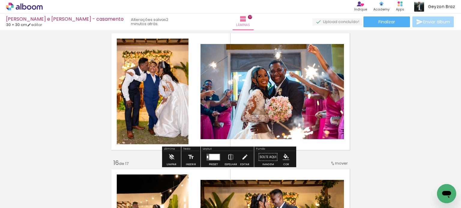
click at [211, 156] on div at bounding box center [214, 157] width 10 height 6
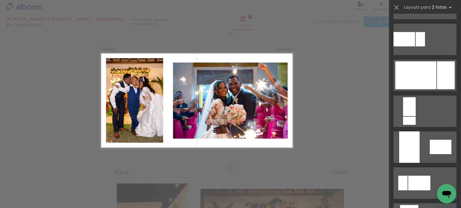
scroll to position [270, 0]
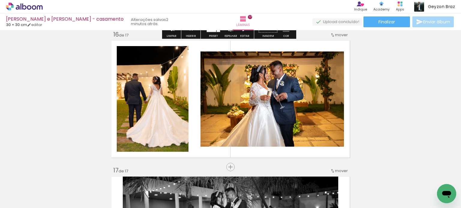
scroll to position [2063, 0]
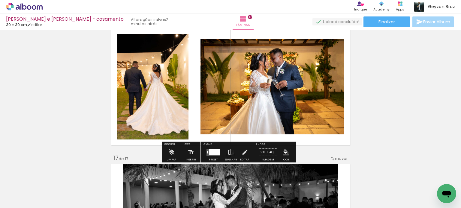
click at [256, 95] on quentale-photo at bounding box center [271, 86] width 143 height 95
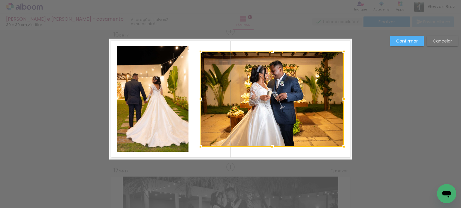
scroll to position [2050, 0]
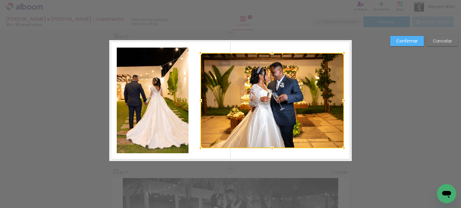
click at [0, 0] on slot "Cancelar" at bounding box center [0, 0] width 0 height 0
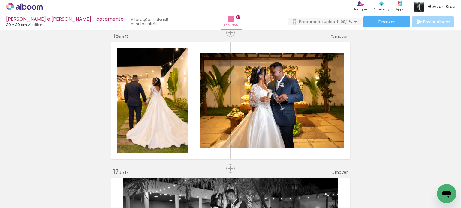
scroll to position [0, 1370]
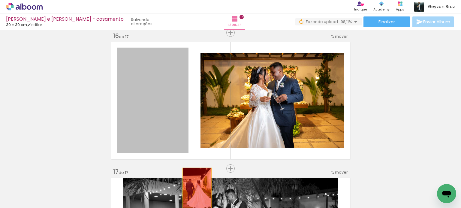
drag, startPoint x: 145, startPoint y: 85, endPoint x: 197, endPoint y: 188, distance: 115.2
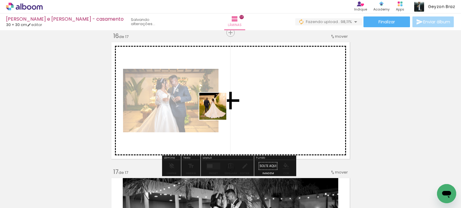
drag, startPoint x: 434, startPoint y: 184, endPoint x: 217, endPoint y: 111, distance: 228.9
click at [217, 111] on quentale-workspace at bounding box center [230, 104] width 461 height 208
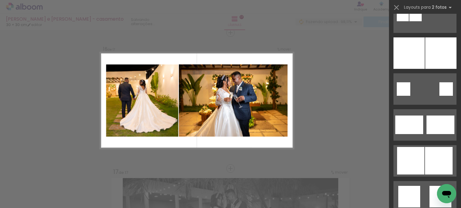
scroll to position [960, 0]
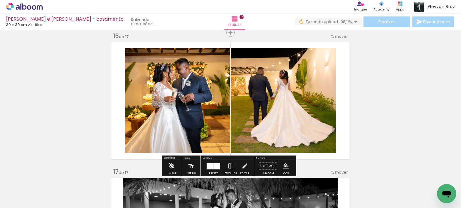
click at [175, 95] on quentale-photo at bounding box center [177, 101] width 105 height 106
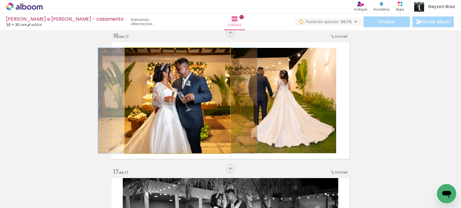
click at [175, 95] on quentale-photo at bounding box center [177, 101] width 105 height 106
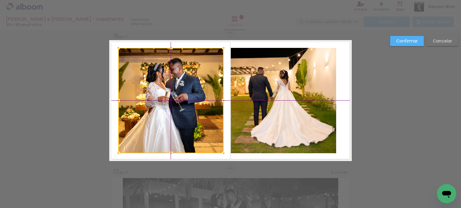
drag, startPoint x: 180, startPoint y: 99, endPoint x: 174, endPoint y: 100, distance: 6.1
click at [174, 100] on div at bounding box center [170, 101] width 105 height 106
click at [261, 93] on quentale-photo at bounding box center [283, 101] width 105 height 106
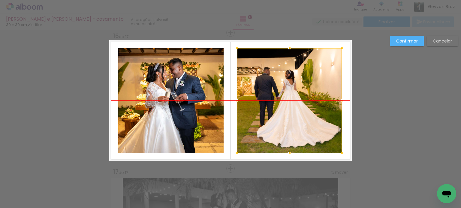
drag, startPoint x: 295, startPoint y: 94, endPoint x: 301, endPoint y: 94, distance: 6.0
click at [301, 94] on div at bounding box center [289, 101] width 105 height 106
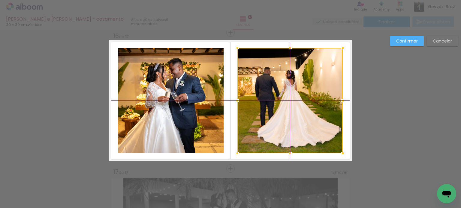
click at [301, 94] on div at bounding box center [289, 101] width 105 height 106
click at [0, 0] on slot "Confirmar" at bounding box center [0, 0] width 0 height 0
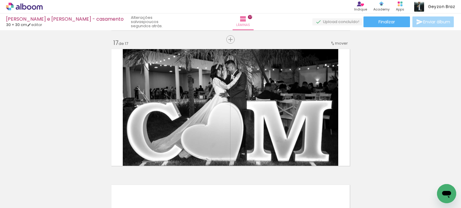
scroll to position [2183, 0]
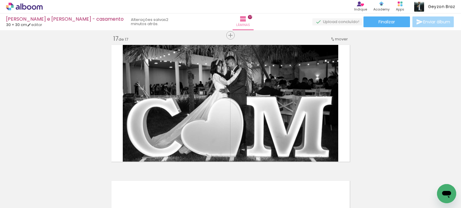
scroll to position [0, 1370]
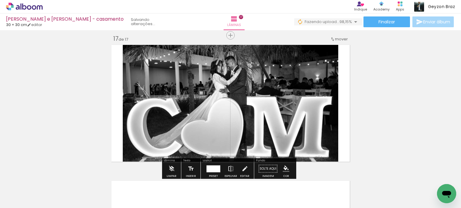
scroll to position [0, 1404]
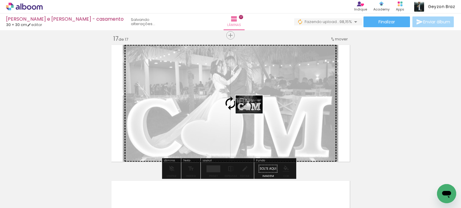
drag, startPoint x: 436, startPoint y: 188, endPoint x: 253, endPoint y: 114, distance: 197.2
click at [253, 114] on quentale-workspace at bounding box center [230, 104] width 461 height 208
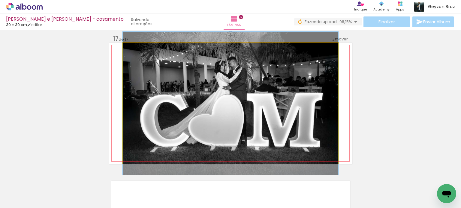
click at [188, 94] on quentale-photo at bounding box center [230, 103] width 215 height 121
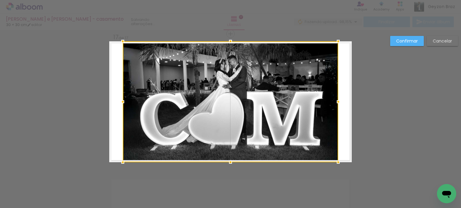
scroll to position [2186, 0]
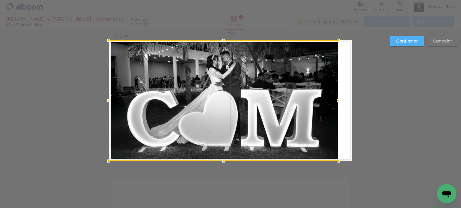
drag, startPoint x: 120, startPoint y: 100, endPoint x: 108, endPoint y: 103, distance: 12.6
click at [108, 103] on div at bounding box center [109, 101] width 12 height 12
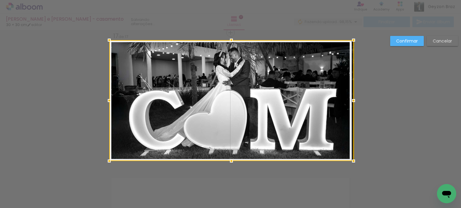
drag, startPoint x: 336, startPoint y: 100, endPoint x: 341, endPoint y: 100, distance: 4.5
click at [341, 100] on div at bounding box center [231, 100] width 244 height 121
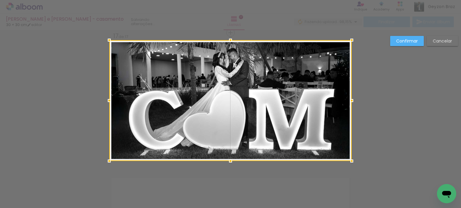
click at [341, 100] on div at bounding box center [230, 100] width 242 height 121
click at [247, 100] on div at bounding box center [230, 100] width 242 height 121
click at [0, 0] on slot "Confirmar" at bounding box center [0, 0] width 0 height 0
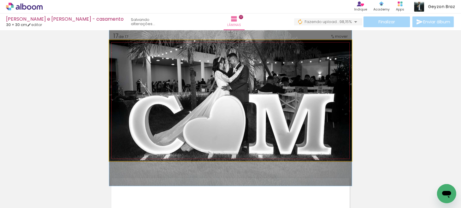
drag, startPoint x: 247, startPoint y: 91, endPoint x: 247, endPoint y: 96, distance: 4.8
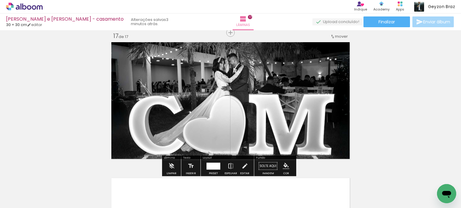
scroll to position [0, 1404]
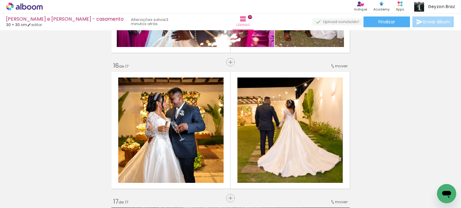
scroll to position [2006, 0]
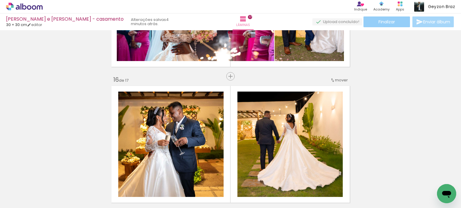
click at [387, 24] on span "Finalizar" at bounding box center [386, 22] width 16 height 4
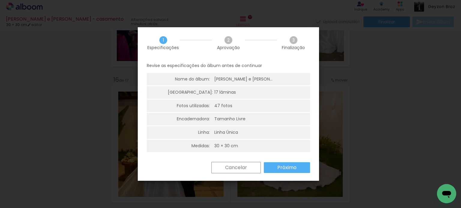
click at [0, 0] on slot "Próximo" at bounding box center [0, 0] width 0 height 0
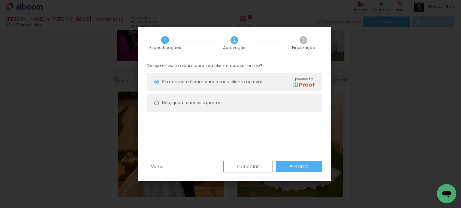
click at [0, 0] on slot "Não, quero apenas exportar" at bounding box center [0, 0] width 0 height 0
type paper-radio-button "on"
click at [0, 0] on slot "Próximo" at bounding box center [0, 0] width 0 height 0
type input "Alta, 300 DPI"
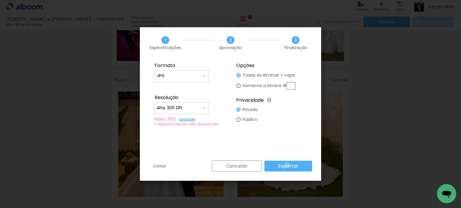
click at [0, 0] on slot "Exportar" at bounding box center [0, 0] width 0 height 0
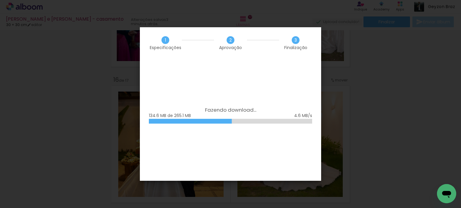
scroll to position [0, 1404]
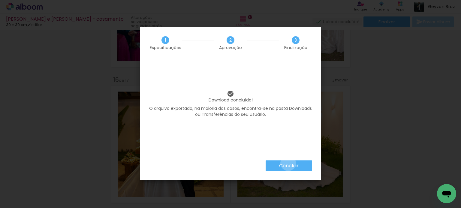
click at [0, 0] on slot "Concluir" at bounding box center [0, 0] width 0 height 0
